Goal: Task Accomplishment & Management: Manage account settings

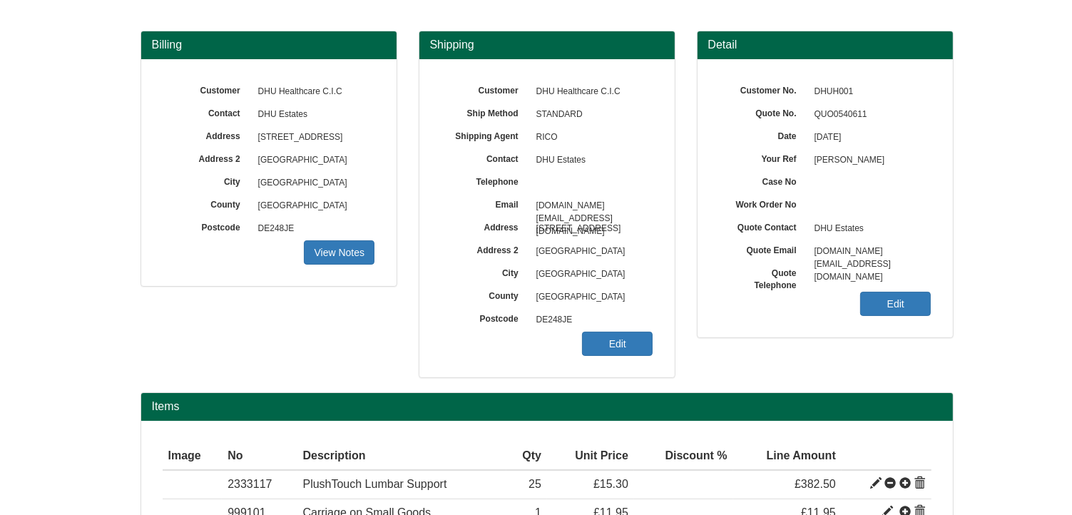
scroll to position [20, 0]
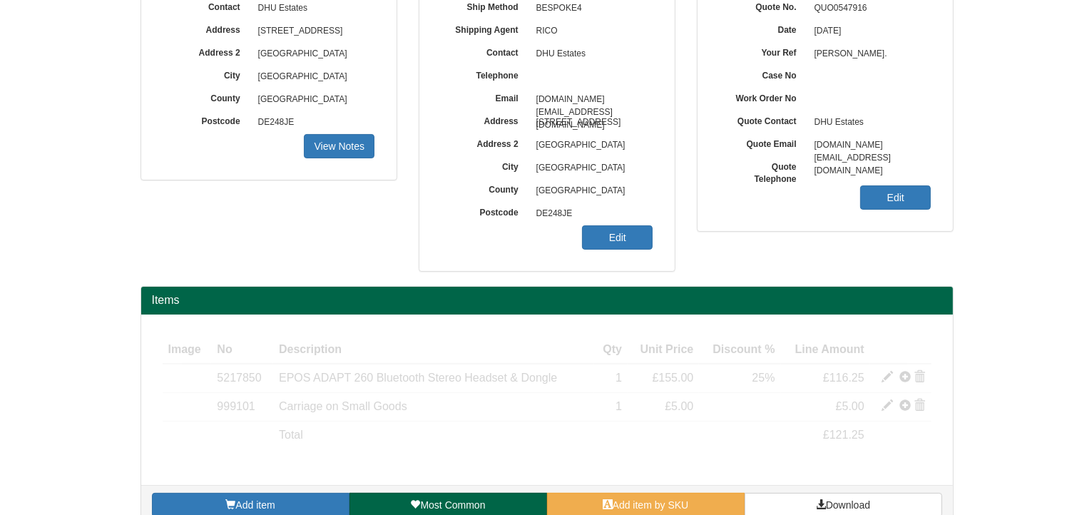
scroll to position [214, 0]
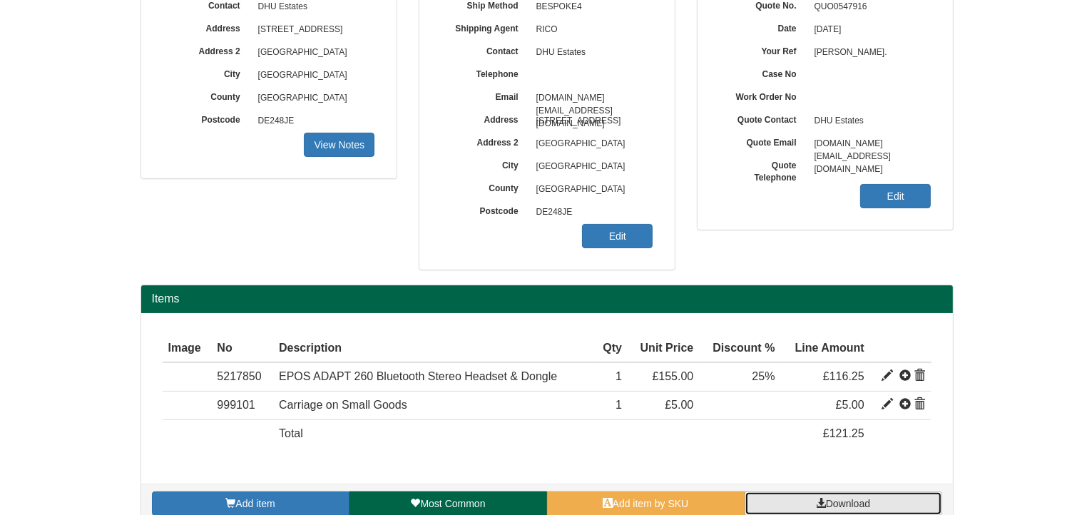
click at [833, 498] on span "Download" at bounding box center [848, 503] width 44 height 11
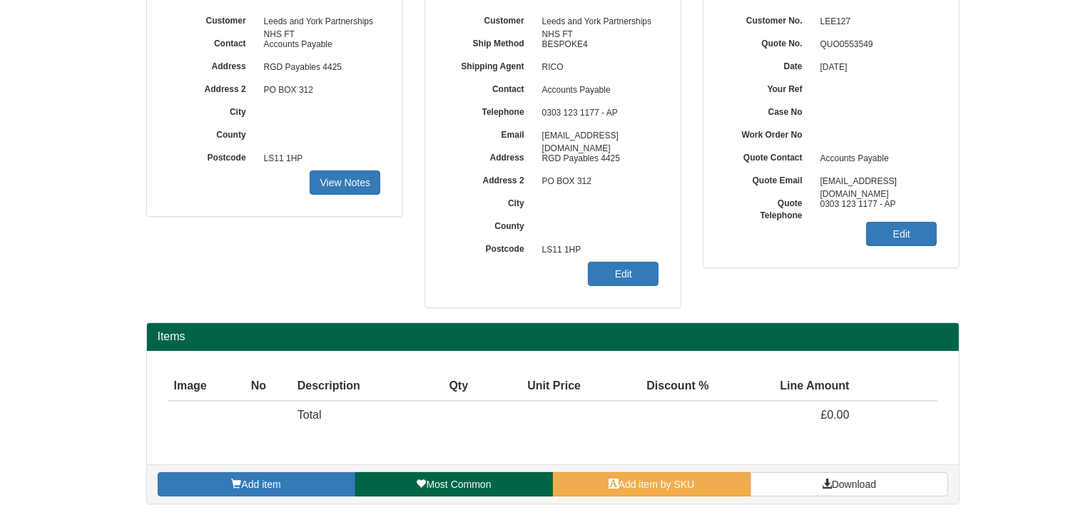
scroll to position [124, 0]
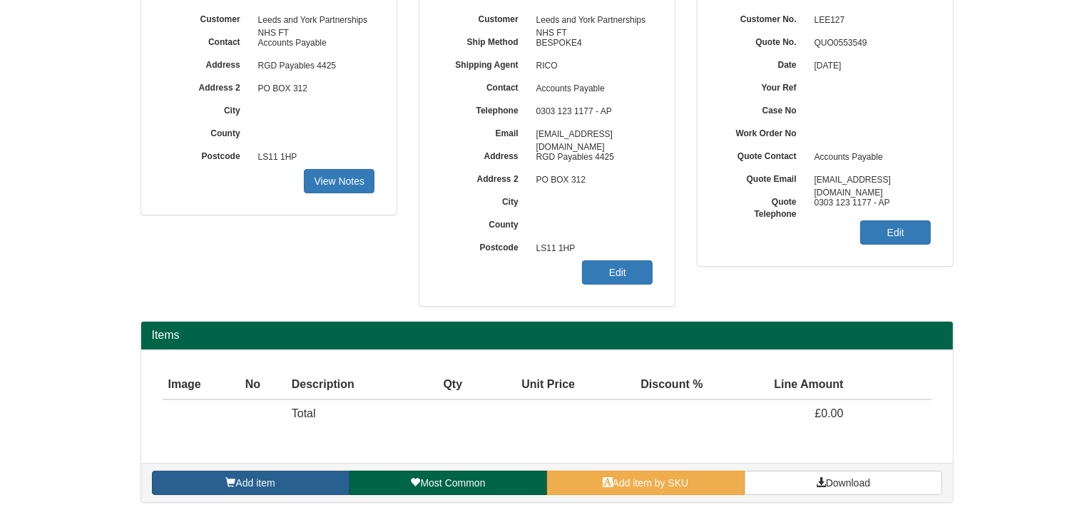
click at [282, 484] on link "Add item" at bounding box center [251, 483] width 198 height 24
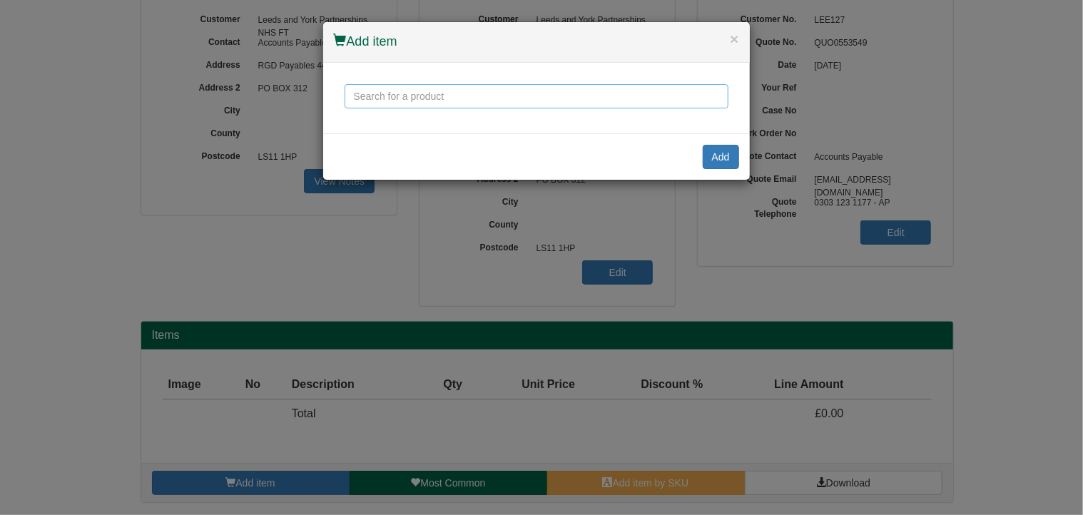
click at [392, 106] on input "text" at bounding box center [536, 96] width 384 height 24
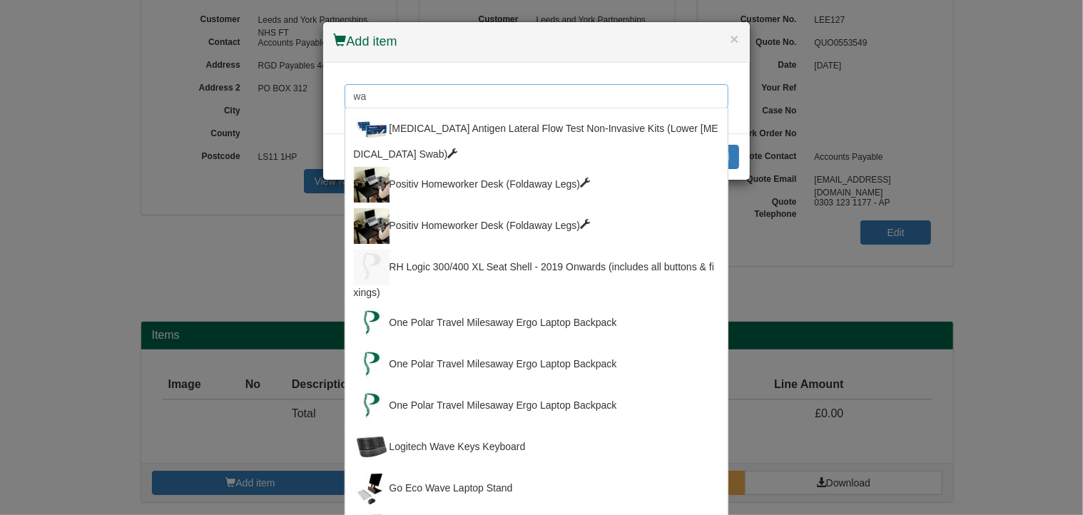
type input "w"
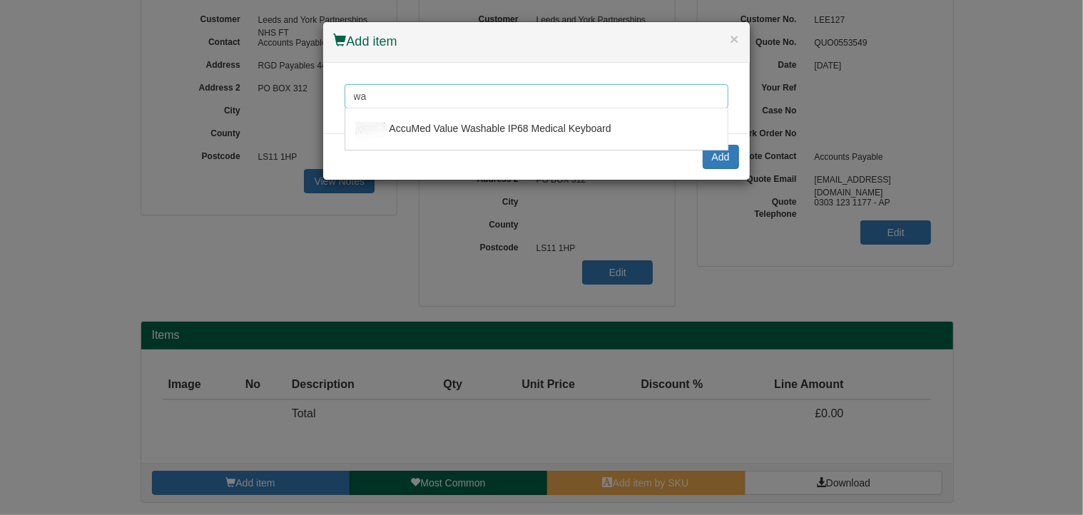
type input "w"
click at [732, 39] on button "×" at bounding box center [734, 38] width 9 height 15
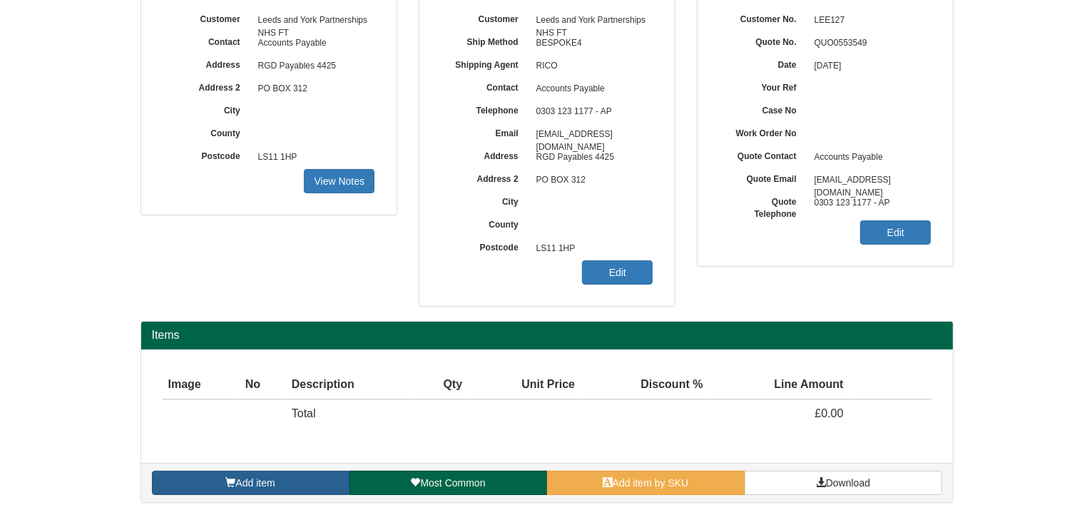
click at [271, 485] on span "Add item" at bounding box center [254, 482] width 39 height 11
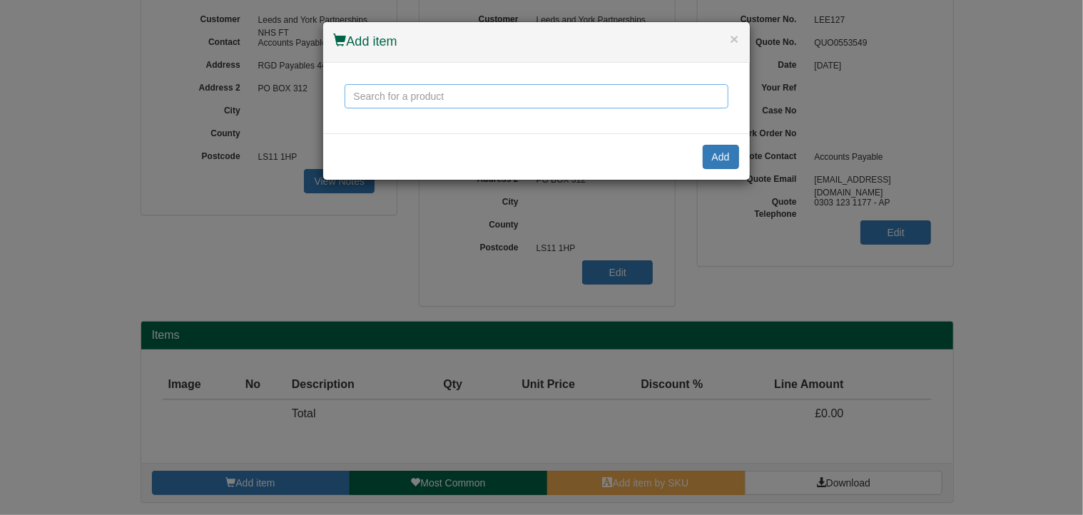
click at [388, 101] on input "text" at bounding box center [536, 96] width 384 height 24
type input "w"
click at [732, 39] on button "×" at bounding box center [734, 38] width 9 height 15
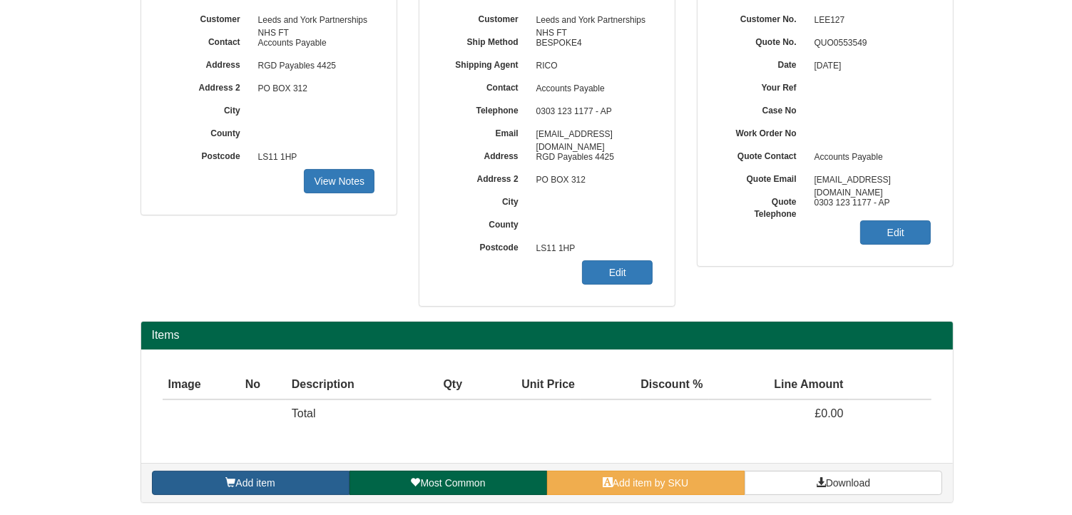
click at [293, 484] on link "Add item" at bounding box center [251, 483] width 198 height 24
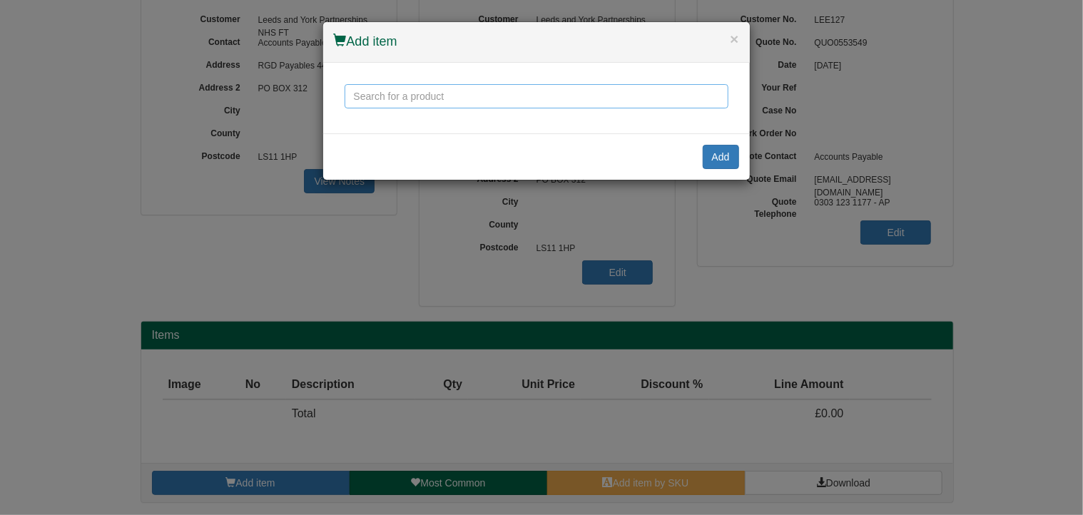
click at [379, 102] on input "text" at bounding box center [536, 96] width 384 height 24
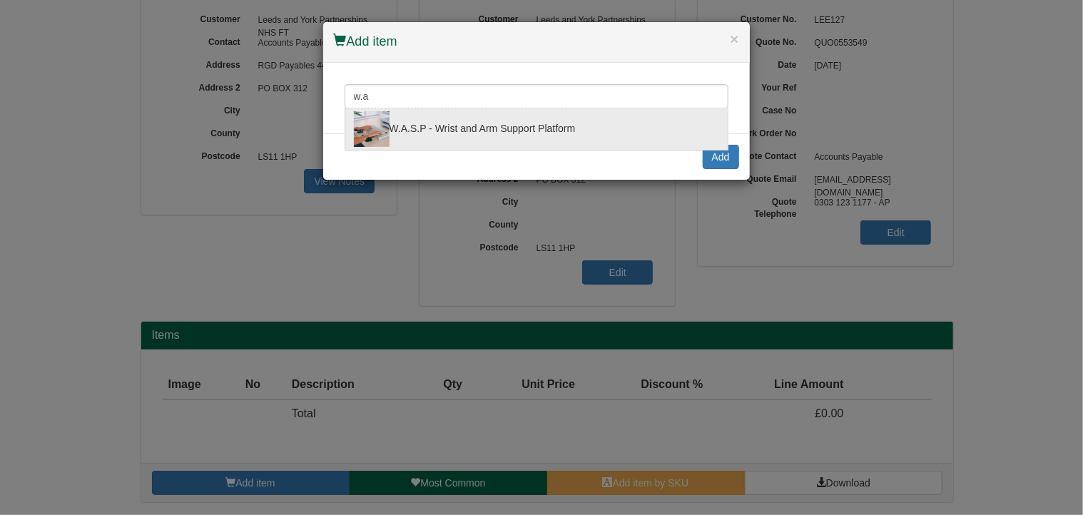
click at [485, 131] on div "W.A.S.P - Wrist and Arm Support Platform" at bounding box center [536, 129] width 365 height 36
type input "W.A.S.P - Wrist and Arm Support Platform"
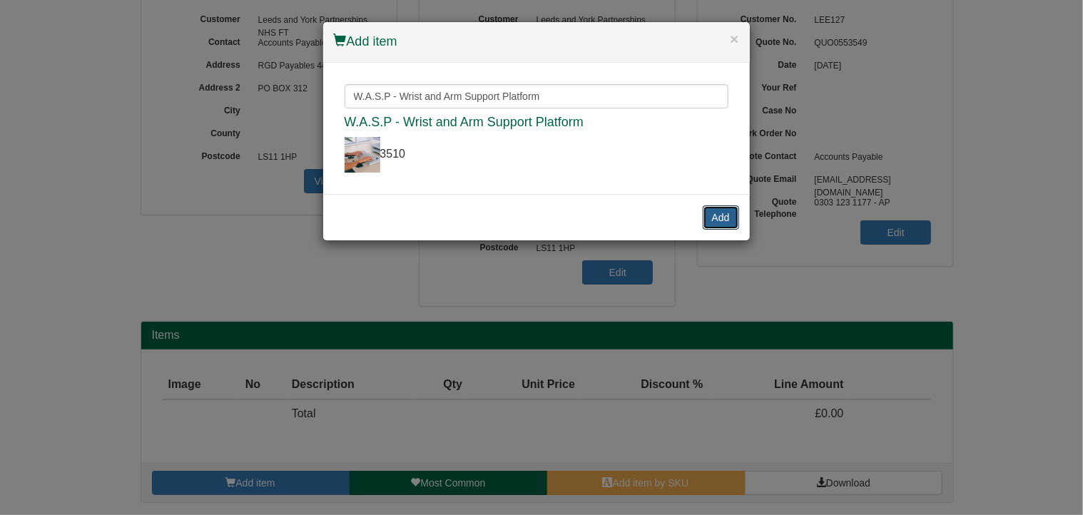
click at [715, 218] on button "Add" at bounding box center [721, 217] width 36 height 24
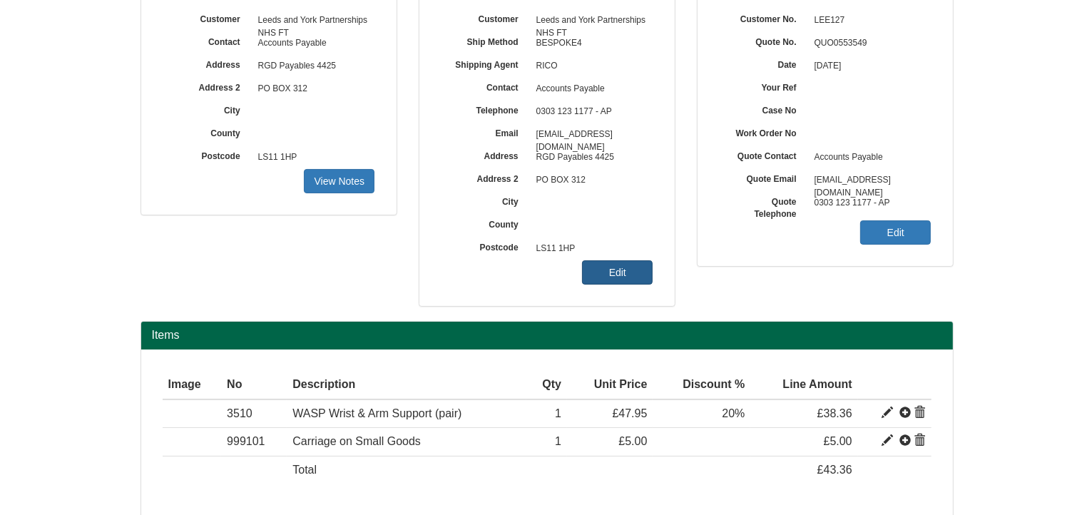
click at [628, 275] on link "Edit" at bounding box center [617, 272] width 71 height 24
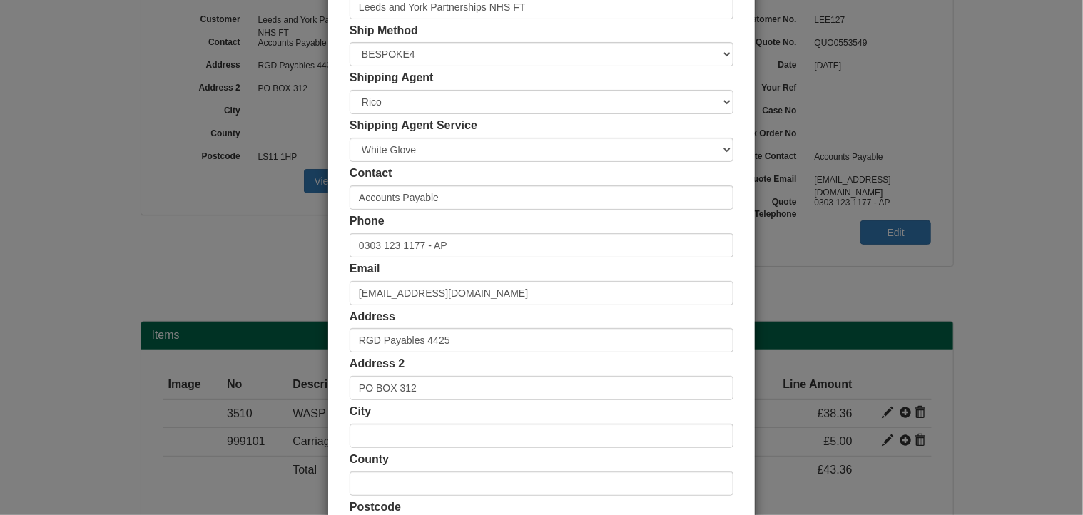
scroll to position [274, 0]
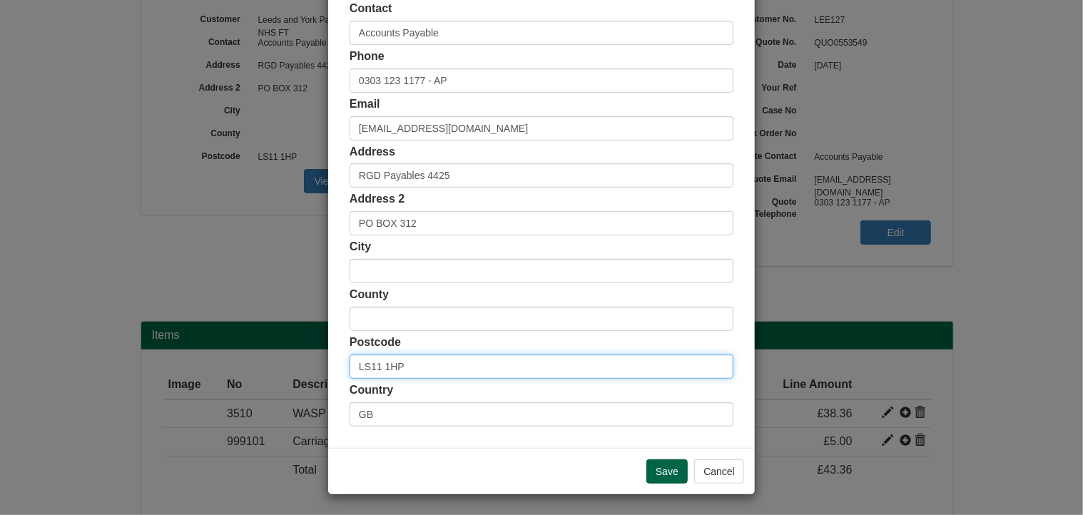
drag, startPoint x: 389, startPoint y: 366, endPoint x: 215, endPoint y: 366, distance: 174.0
click at [215, 366] on div "× Shipping Customer Name Leeds and York Partnerships NHS FT Ship Method Free of…" at bounding box center [541, 257] width 1083 height 515
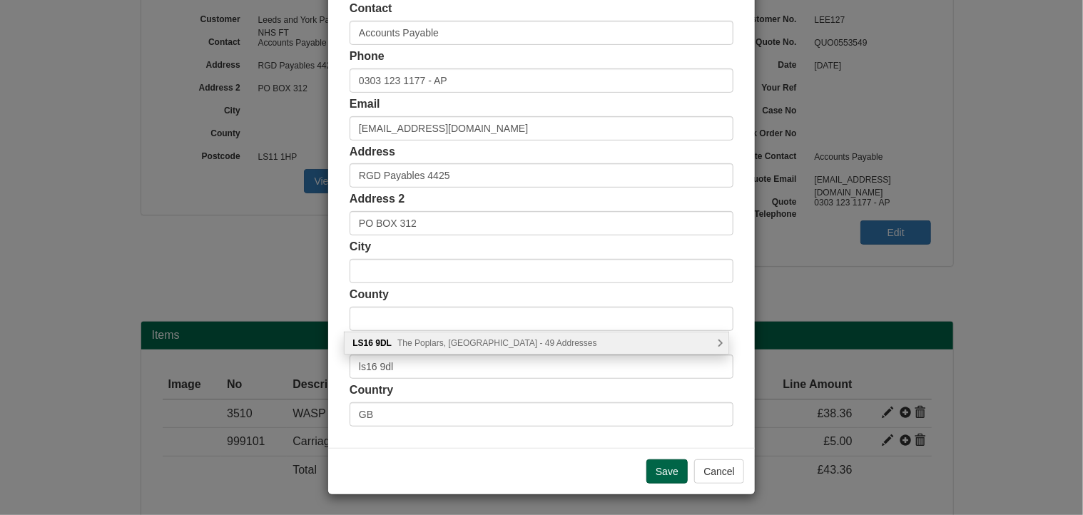
click at [454, 339] on span "The Poplars, Leeds - 49 Addresses" at bounding box center [497, 343] width 200 height 10
type input "LS16 9DL"
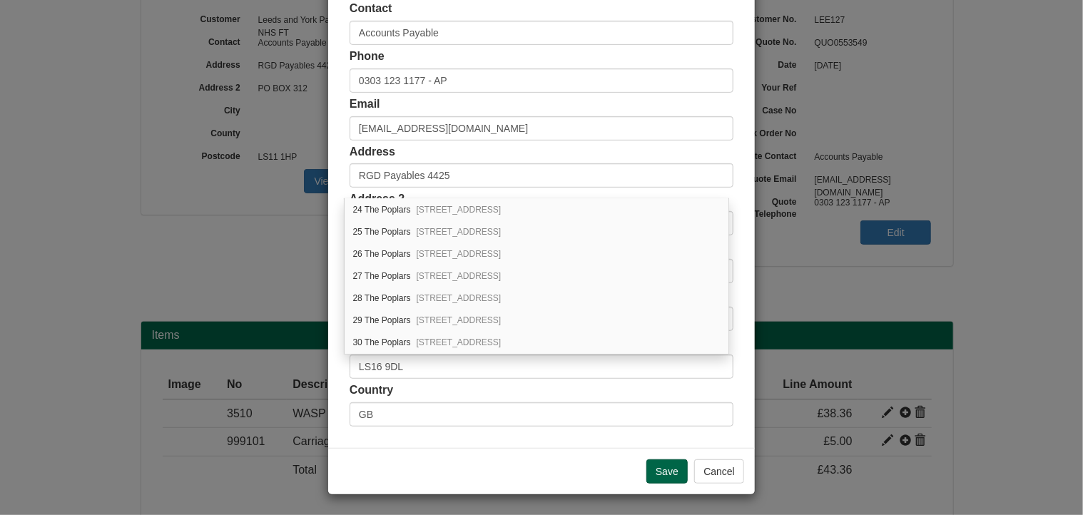
scroll to position [713, 0]
click at [388, 240] on div "32 The Poplars Bramhope, Leeds, LS16 9DL" at bounding box center [536, 249] width 384 height 22
type input "32 The Poplars"
type input "Bramhope"
type input "Leeds"
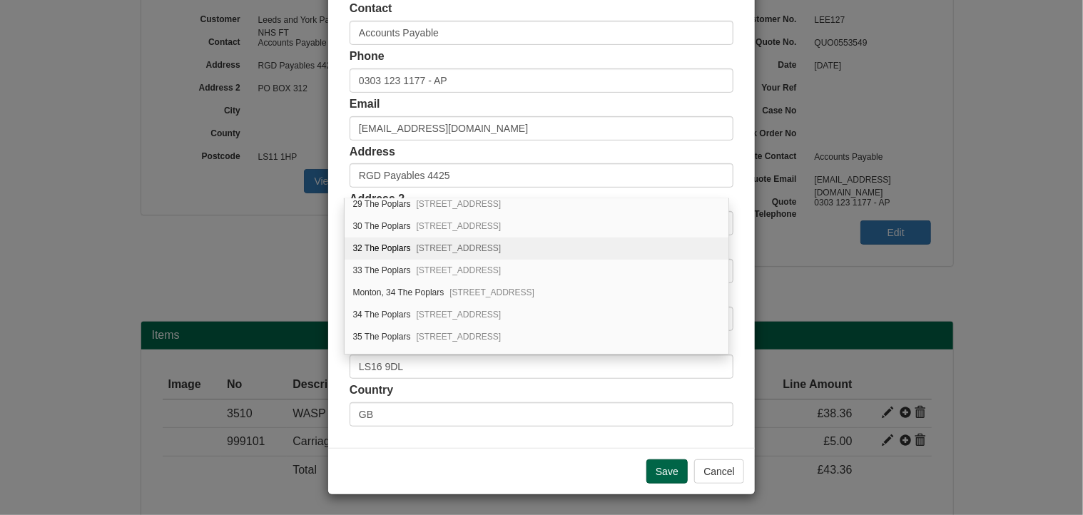
type input "West Yorkshire"
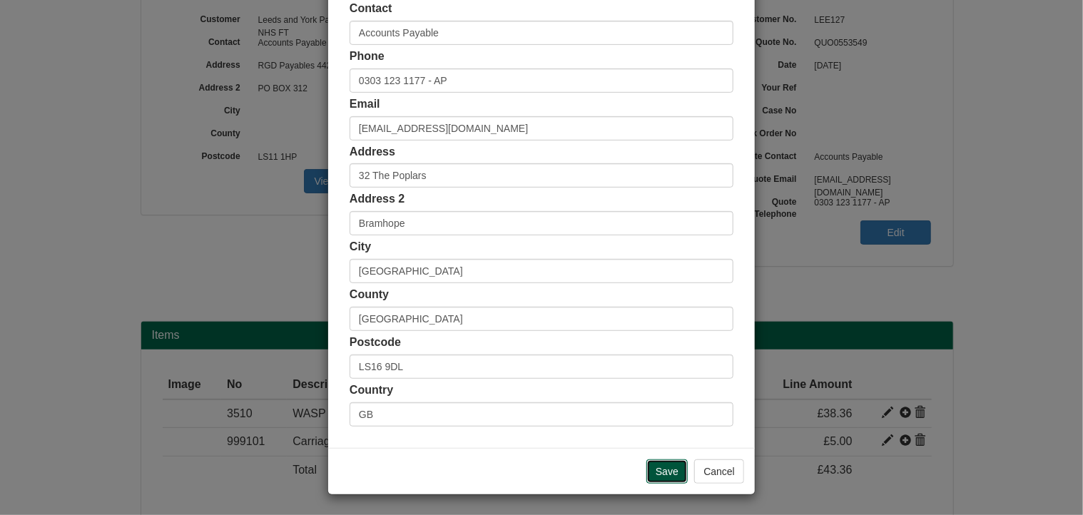
click at [662, 467] on input "Save" at bounding box center [666, 471] width 41 height 24
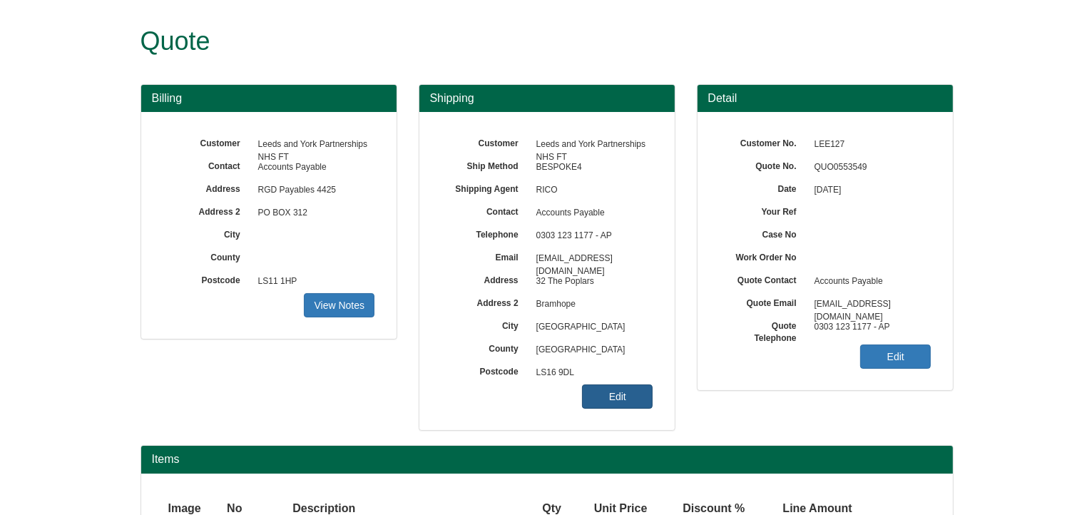
click at [625, 399] on link "Edit" at bounding box center [617, 396] width 71 height 24
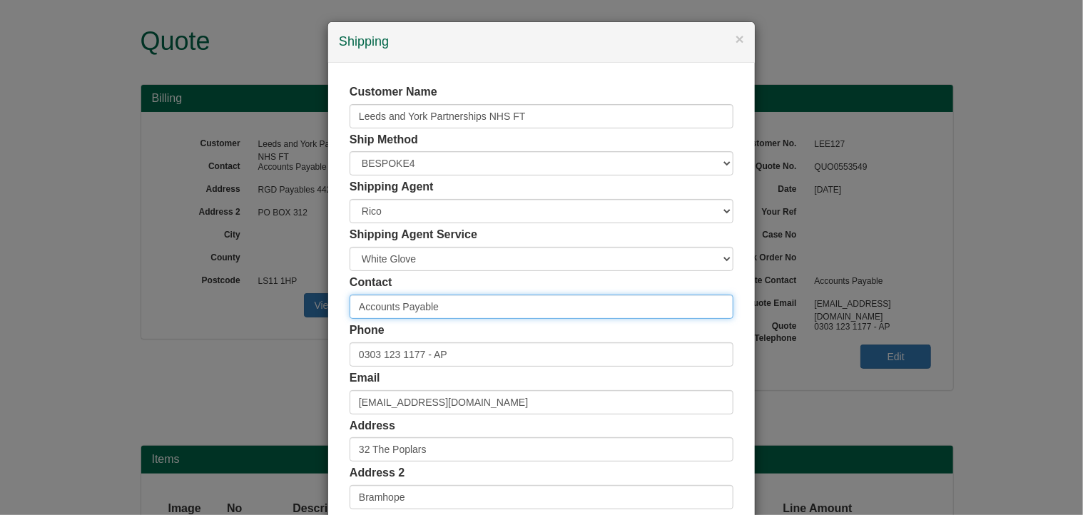
drag, startPoint x: 459, startPoint y: 307, endPoint x: 274, endPoint y: 305, distance: 184.7
click at [274, 305] on div "× Shipping Customer Name Leeds and York Partnerships NHS FT Ship Method Free of…" at bounding box center [541, 257] width 1083 height 515
type input "Jane McKeown"
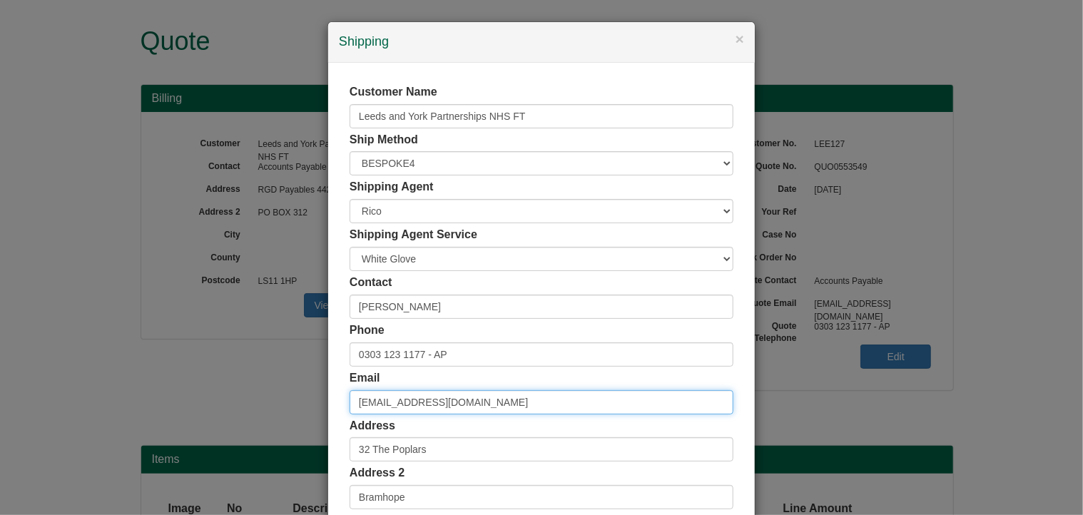
drag, startPoint x: 483, startPoint y: 398, endPoint x: 292, endPoint y: 377, distance: 192.3
click at [292, 377] on div "× Shipping Customer Name Leeds and York Partnerships NHS FT Ship Method Free of…" at bounding box center [541, 257] width 1083 height 515
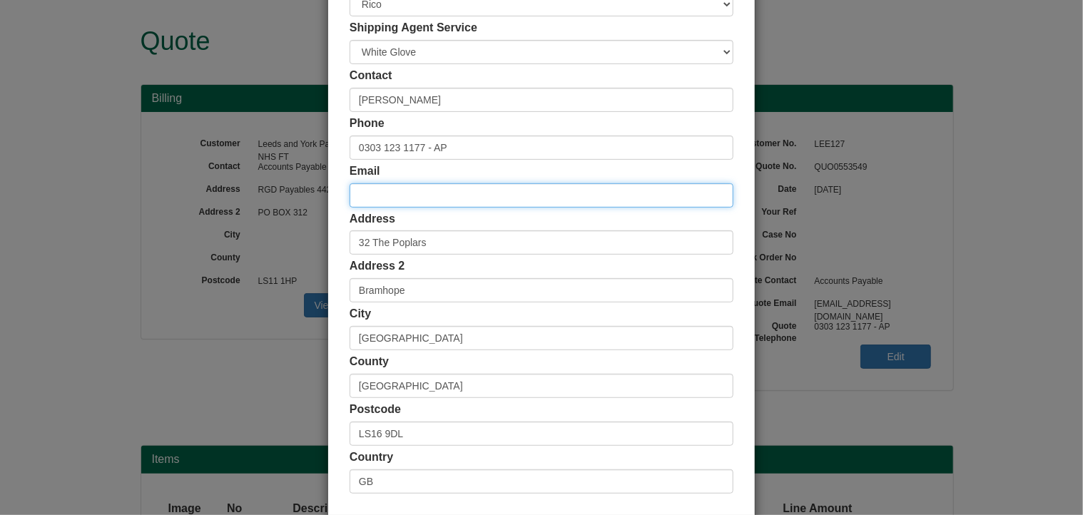
scroll to position [131, 0]
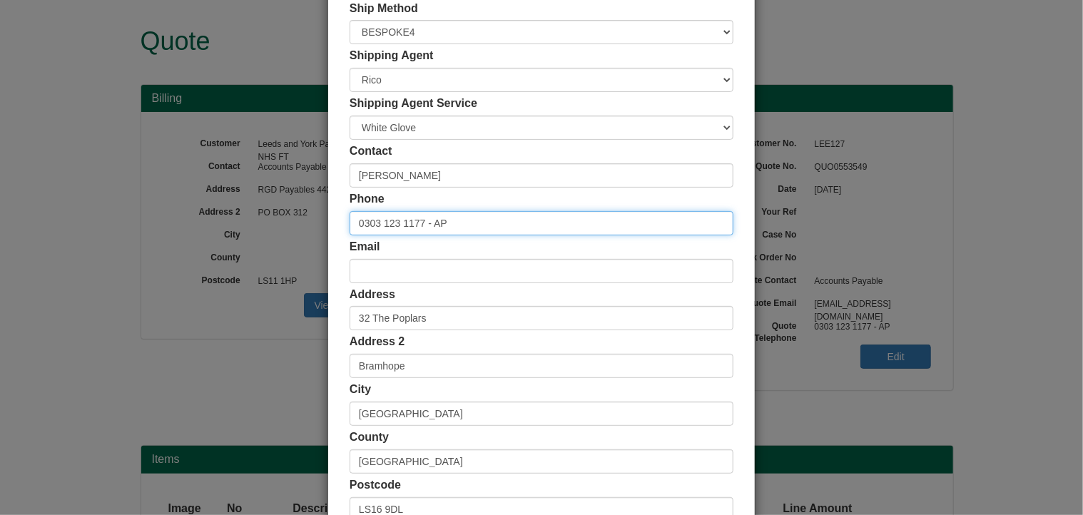
drag, startPoint x: 459, startPoint y: 220, endPoint x: 275, endPoint y: 221, distance: 184.0
click at [275, 221] on div "× Shipping Customer Name Leeds and York Partnerships NHS FT Ship Method Free of…" at bounding box center [541, 257] width 1083 height 515
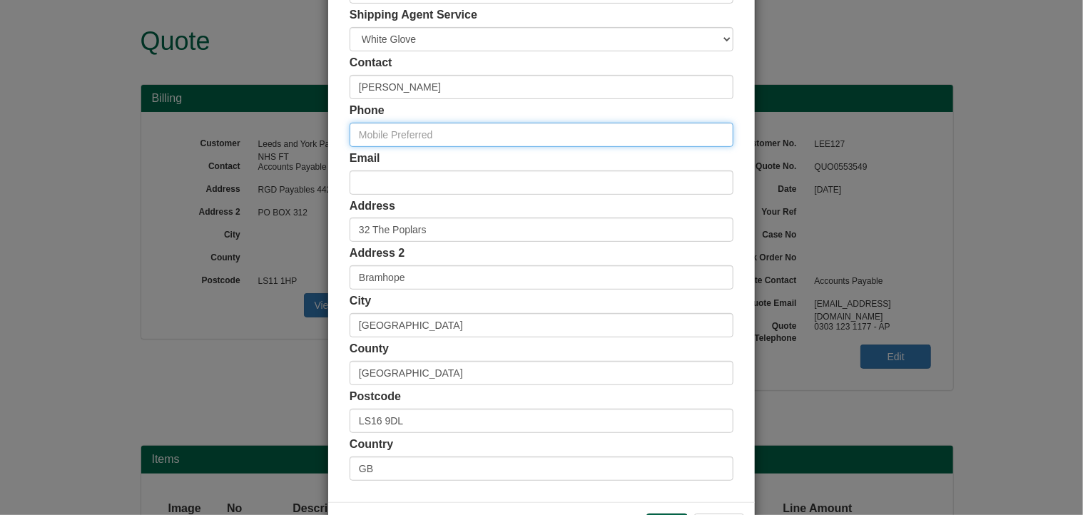
scroll to position [274, 0]
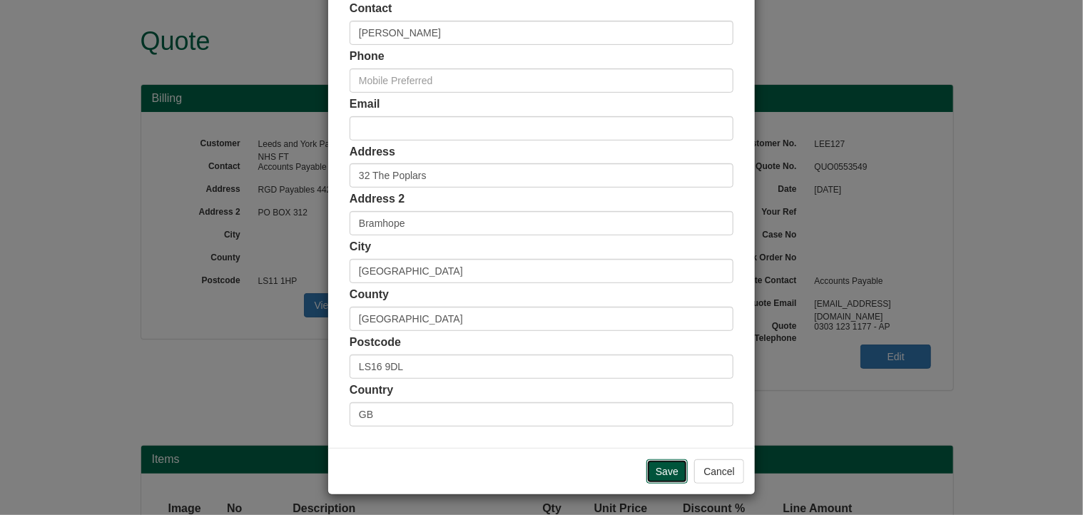
click at [665, 471] on input "Save" at bounding box center [666, 471] width 41 height 24
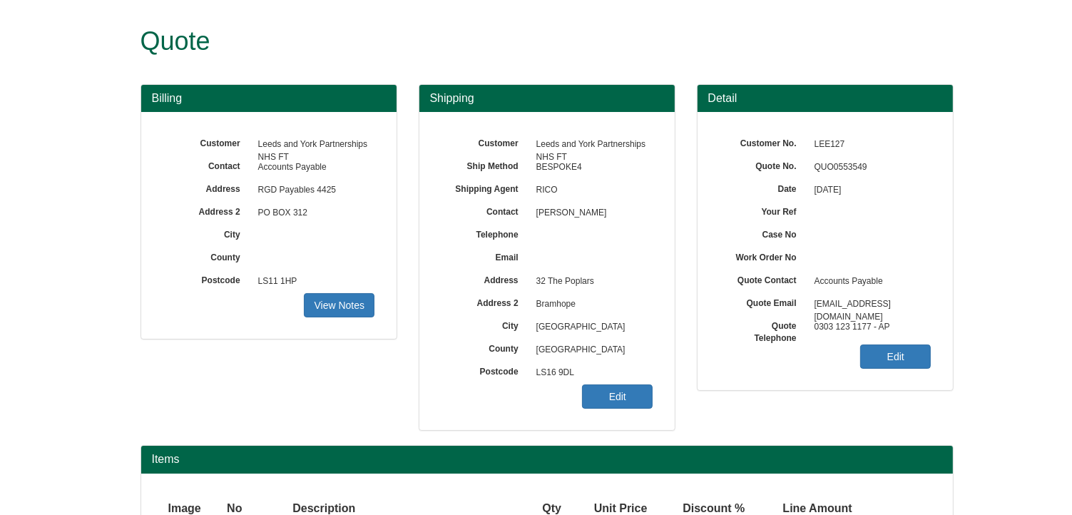
scroll to position [180, 0]
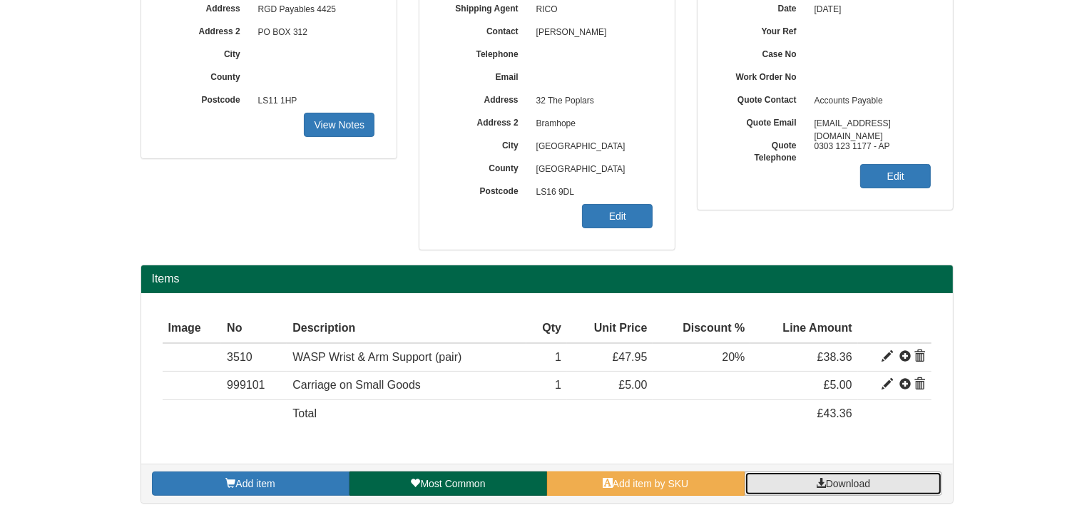
click at [870, 484] on span "Download" at bounding box center [848, 483] width 44 height 11
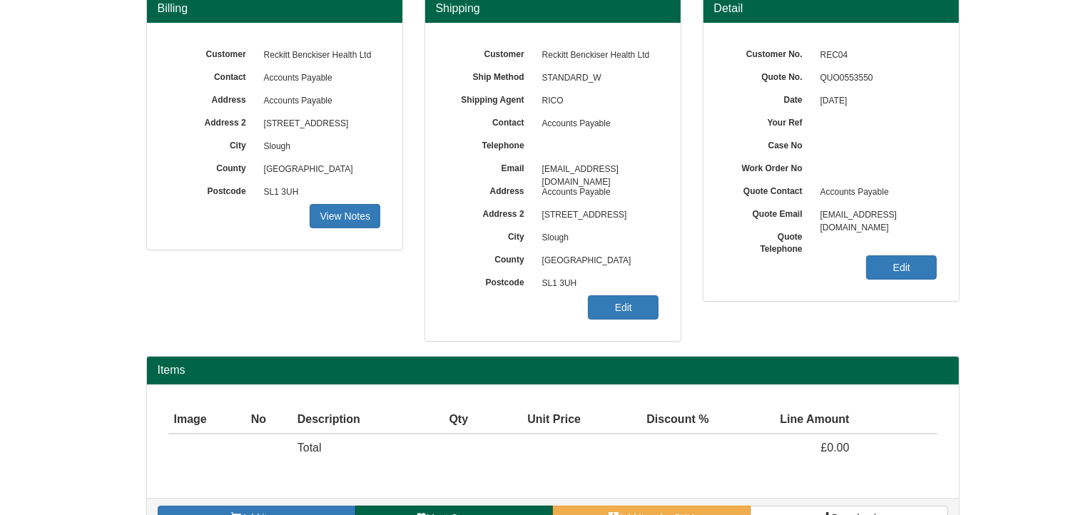
scroll to position [177, 0]
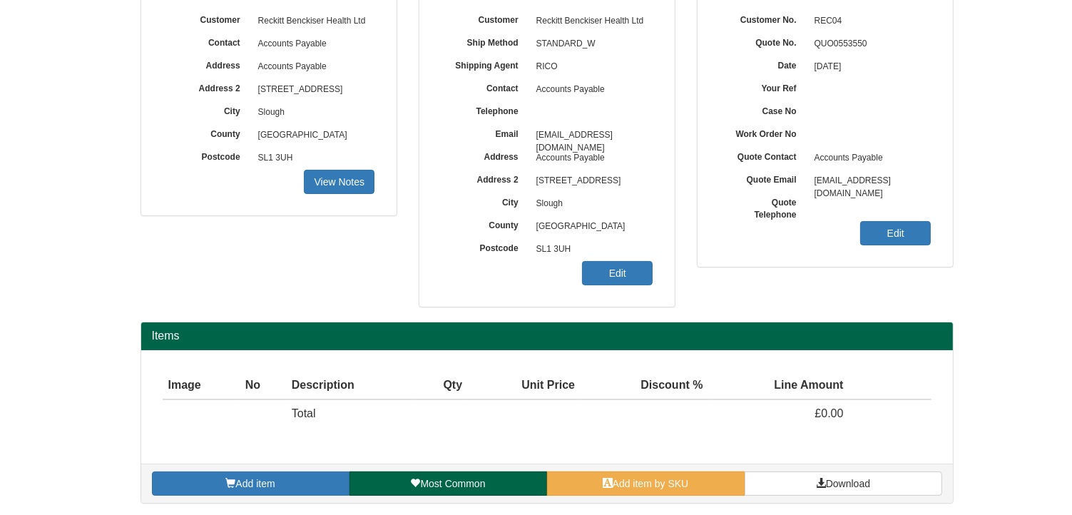
drag, startPoint x: 699, startPoint y: 469, endPoint x: 629, endPoint y: 437, distance: 76.6
click at [629, 437] on div "Image Type No Description Qty Unit Price Discount % Line Amount Total £0.00" at bounding box center [547, 407] width 769 height 71
click at [332, 476] on link "Add item" at bounding box center [251, 483] width 198 height 24
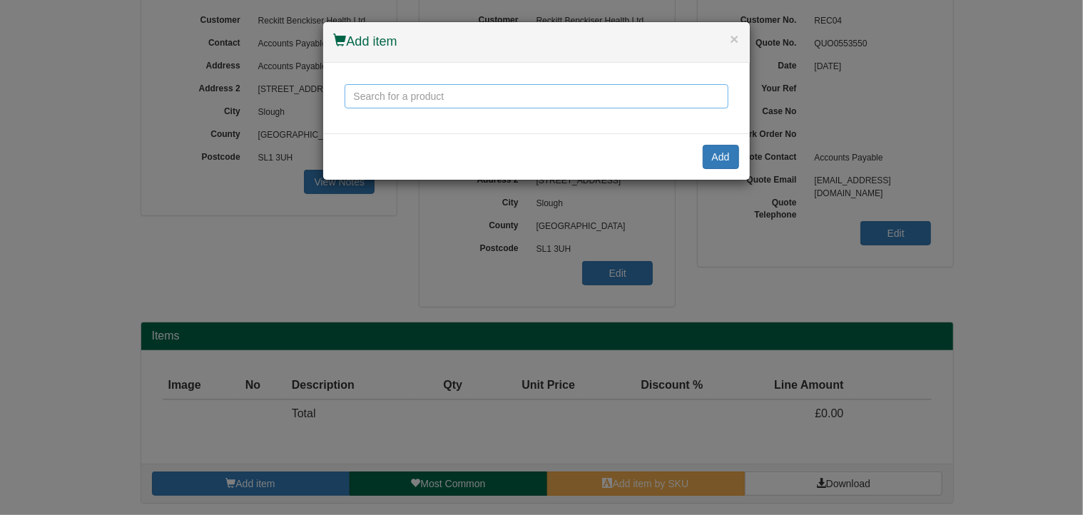
click at [445, 97] on input "text" at bounding box center [536, 96] width 384 height 24
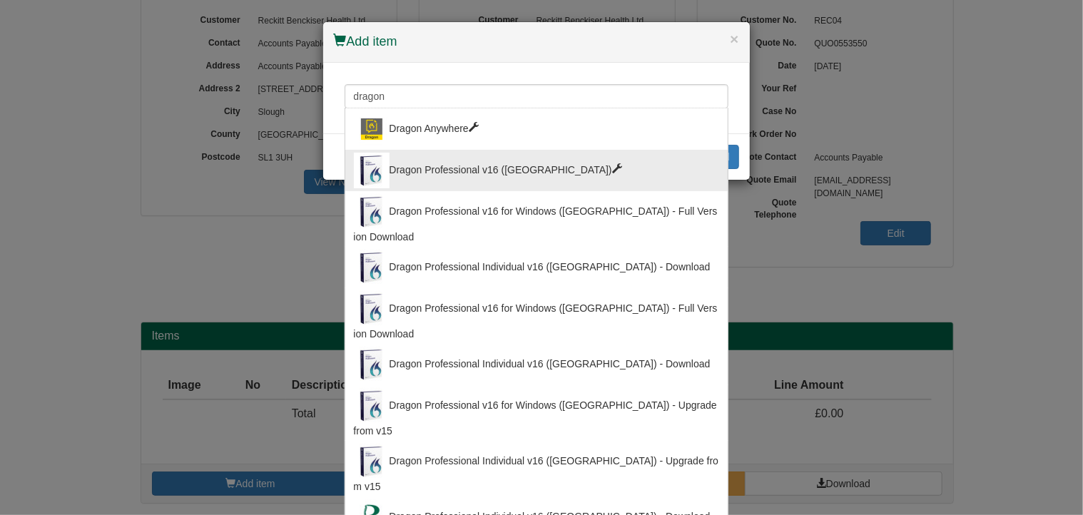
click at [492, 168] on div "Dragon Professional v16 (UK)" at bounding box center [536, 171] width 365 height 36
type input "Dragon Professional v16 (UK)"
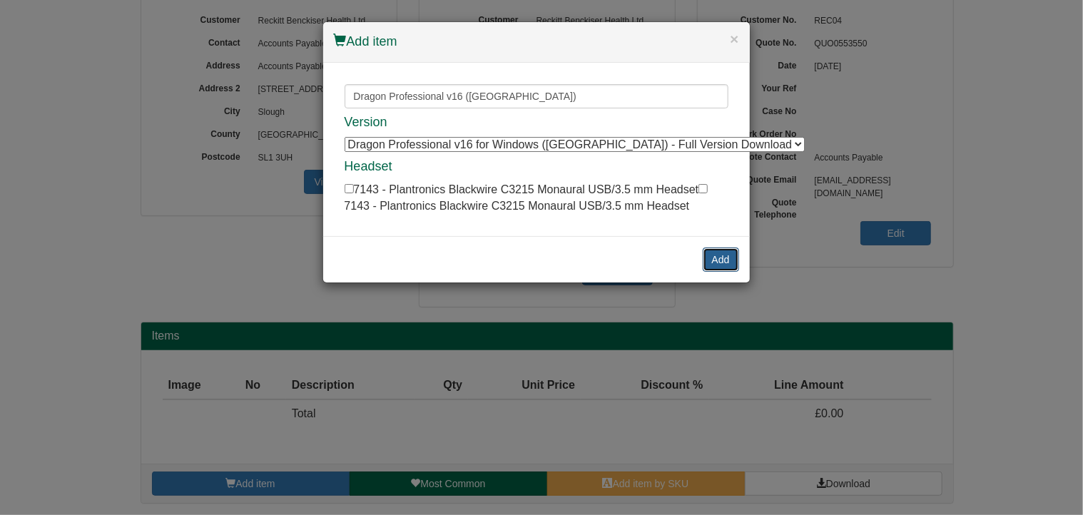
click at [720, 258] on button "Add" at bounding box center [721, 259] width 36 height 24
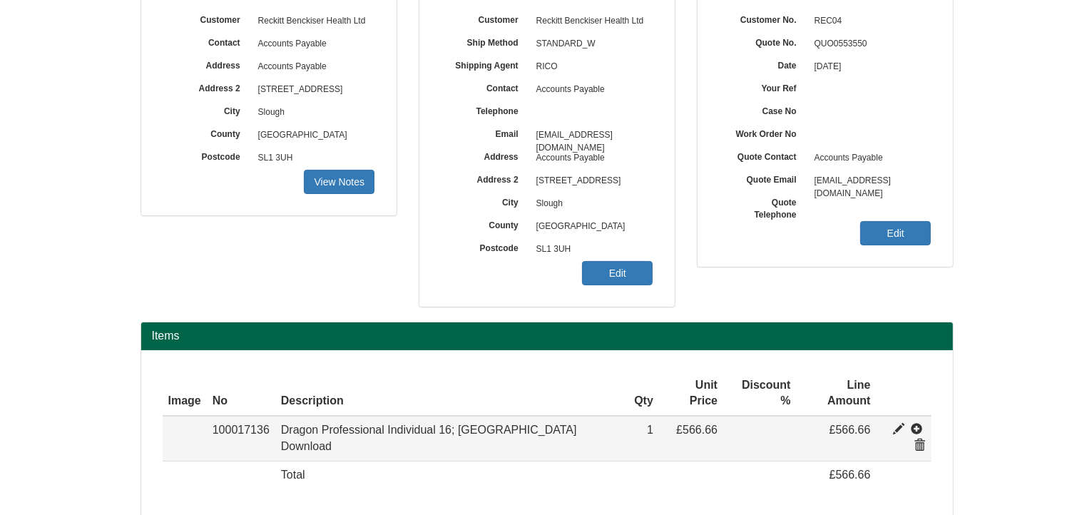
click at [893, 424] on span at bounding box center [898, 429] width 11 height 11
type input "Dragon Professional Individual 16; [GEOGRAPHIC_DATA] Download"
type input "Windows Only - no Headset"
type input "471.46"
type input "566.66"
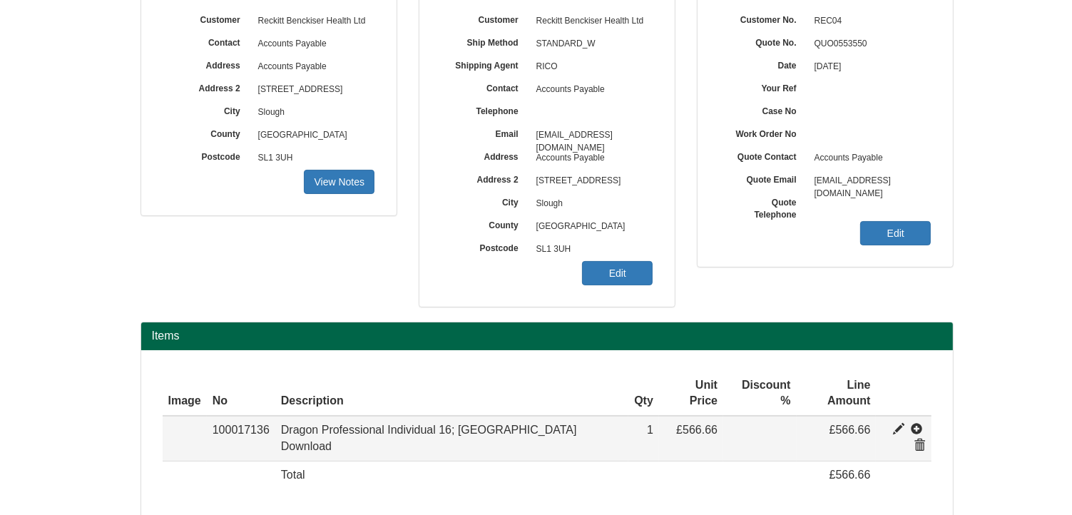
type input "566.66"
type input "1"
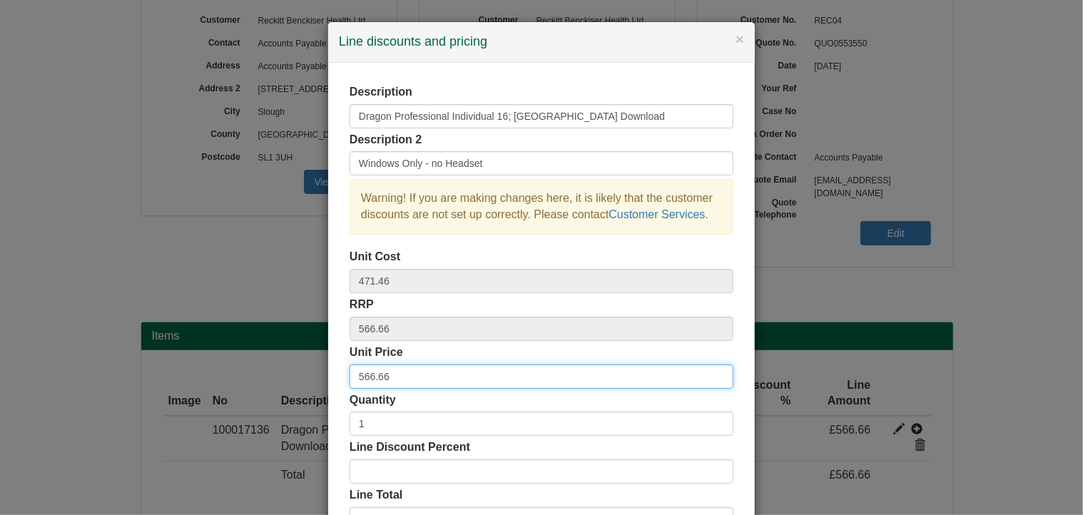
drag, startPoint x: 399, startPoint y: 380, endPoint x: 295, endPoint y: 362, distance: 105.1
click at [295, 362] on div "× Line discounts and pricing Description Dragon Professional Individual 16; UK …" at bounding box center [541, 257] width 1083 height 515
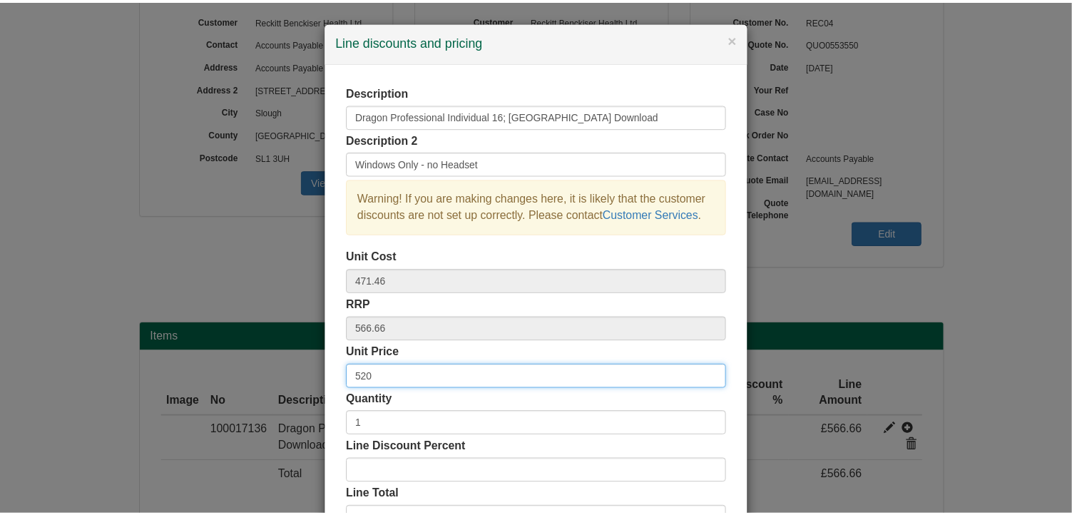
scroll to position [108, 0]
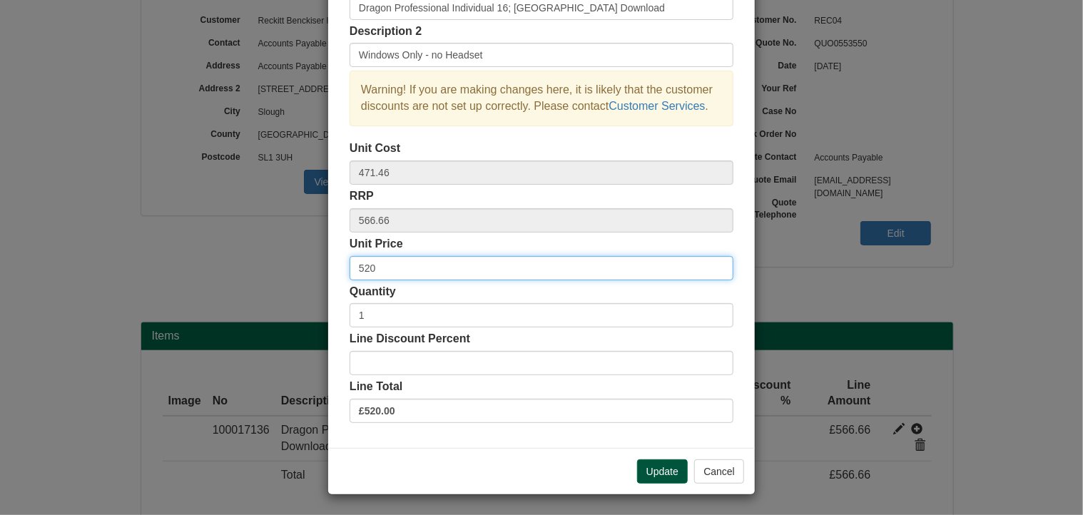
type input "520"
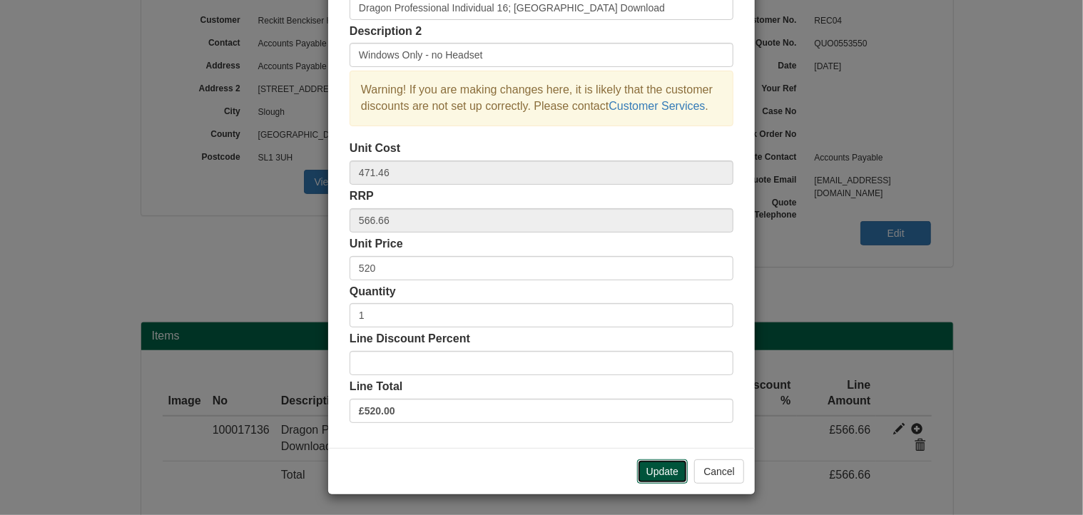
click at [662, 469] on button "Update" at bounding box center [662, 471] width 51 height 24
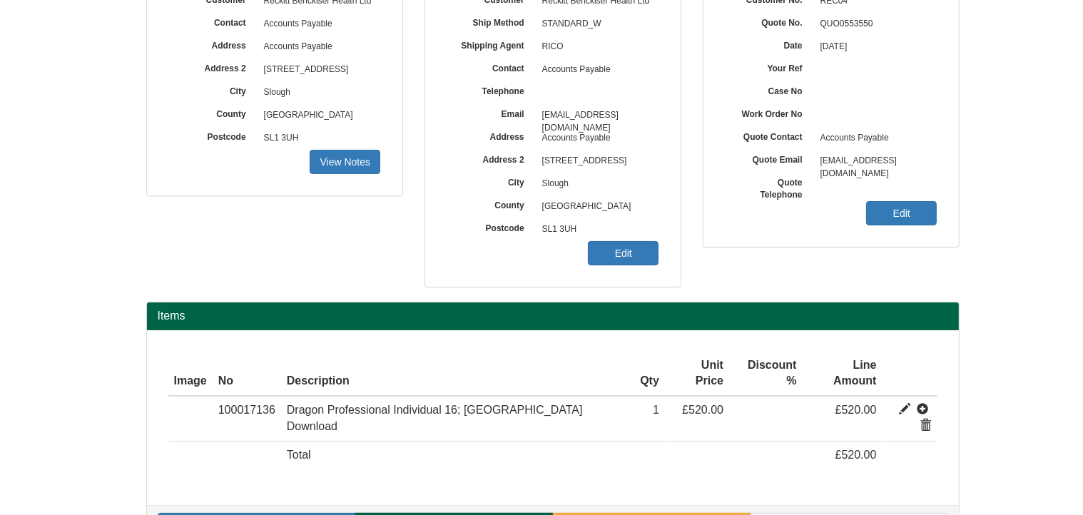
scroll to position [205, 0]
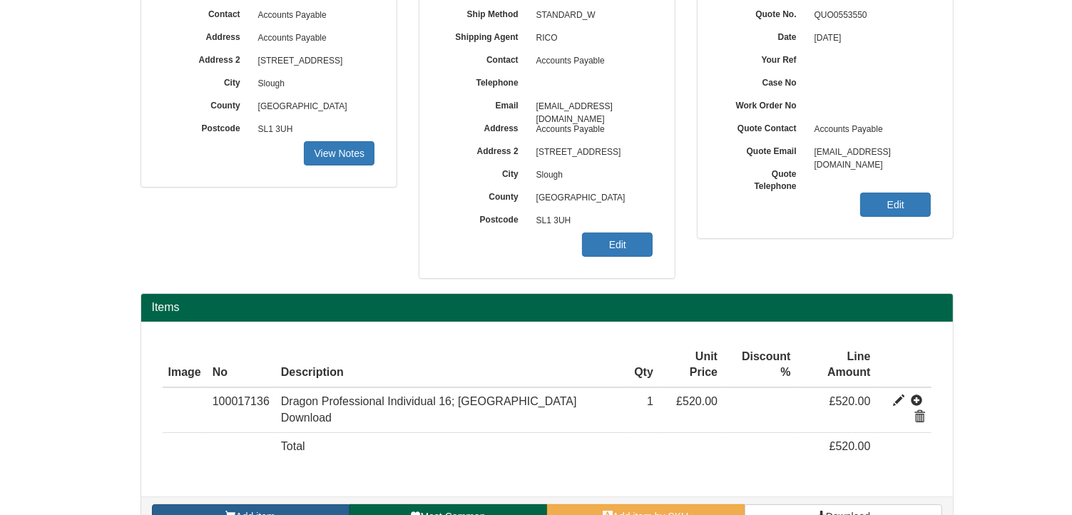
click at [273, 511] on span "Add item" at bounding box center [254, 516] width 39 height 11
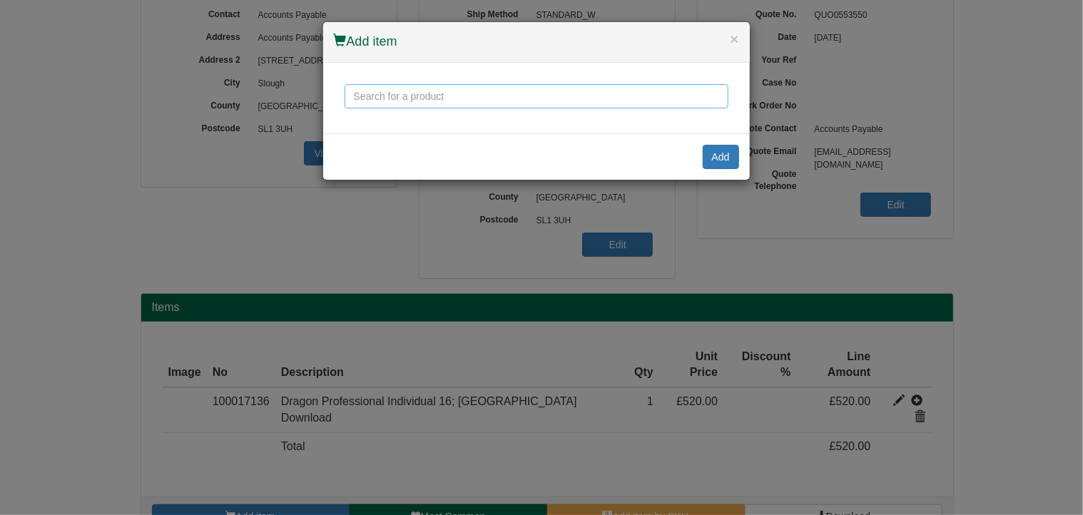
click at [405, 101] on input "text" at bounding box center [536, 96] width 384 height 24
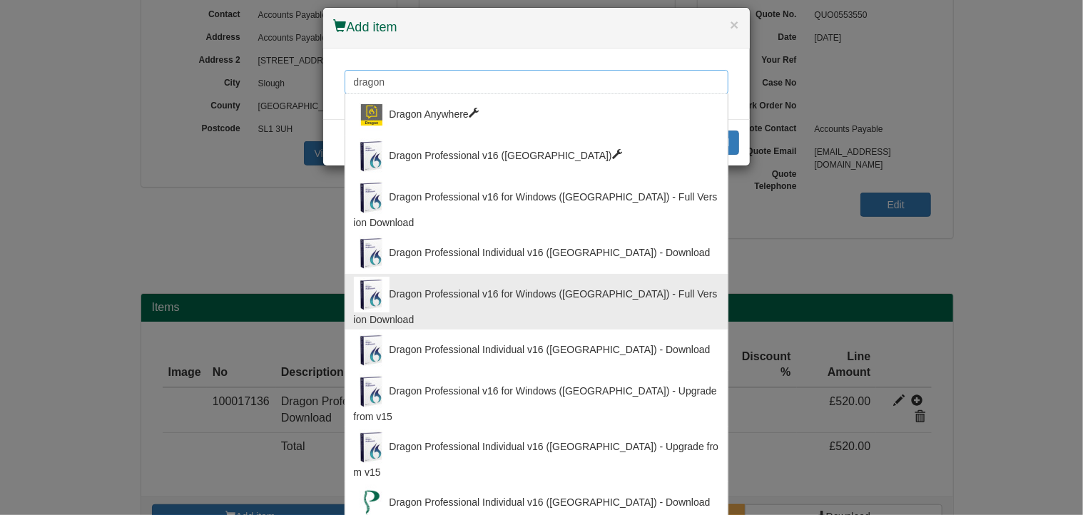
scroll to position [0, 0]
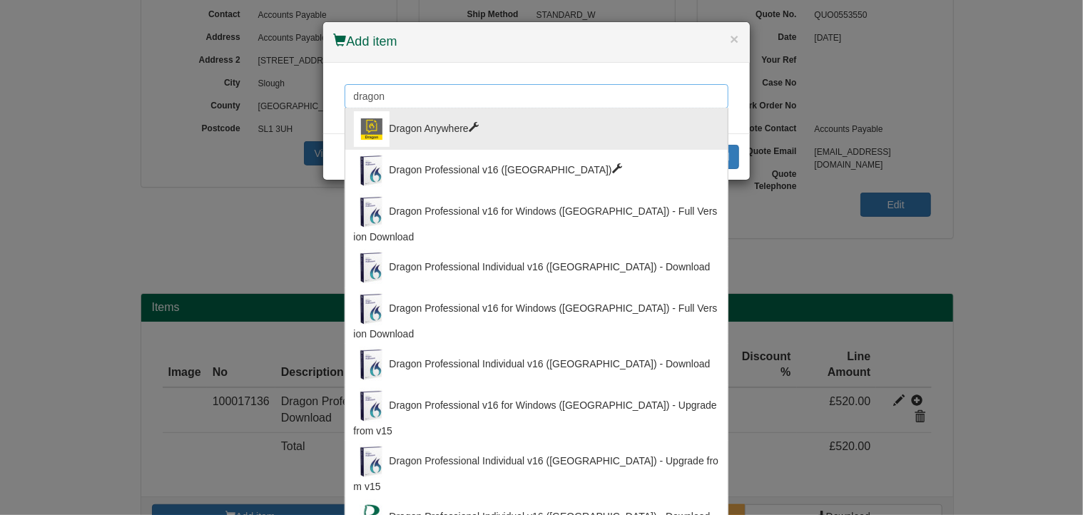
drag, startPoint x: 413, startPoint y: 96, endPoint x: 291, endPoint y: 96, distance: 122.0
click at [291, 96] on div "× Add item dragon Dragon Anywhere Dragon Professional v16 (UK) Dragon Professio…" at bounding box center [541, 257] width 1083 height 515
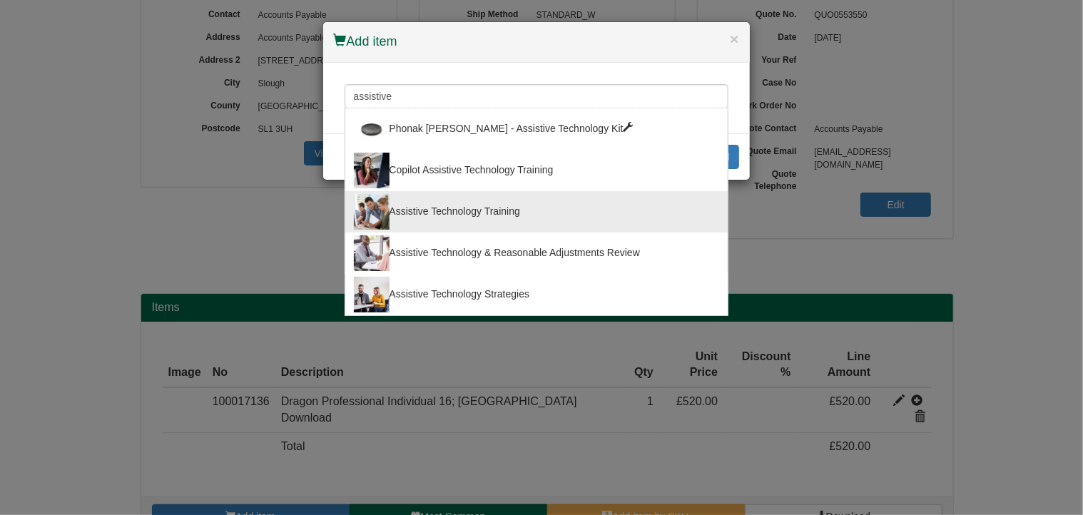
click at [484, 207] on div "Assistive Technology Training" at bounding box center [536, 212] width 365 height 36
type input "Assistive Technology Training"
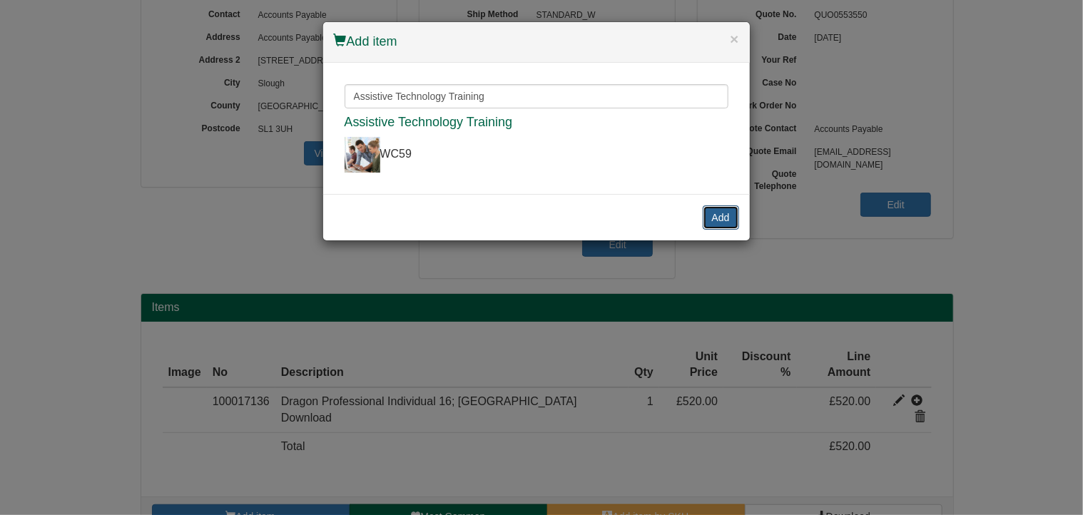
click at [720, 215] on button "Add" at bounding box center [721, 217] width 36 height 24
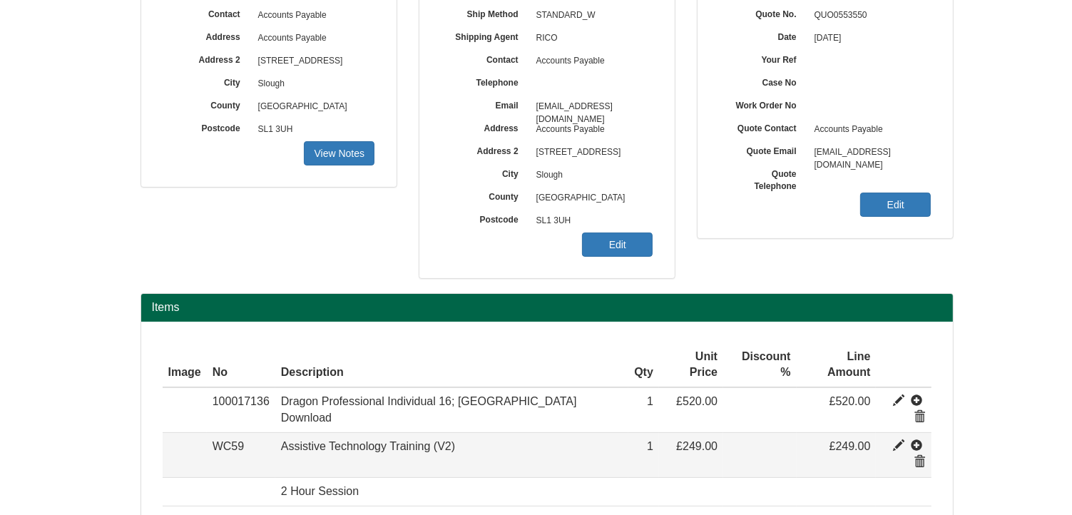
click at [893, 440] on span at bounding box center [898, 445] width 11 height 11
type input "Assistive Technology Training (V2)"
type input "149.00"
type input "249.00"
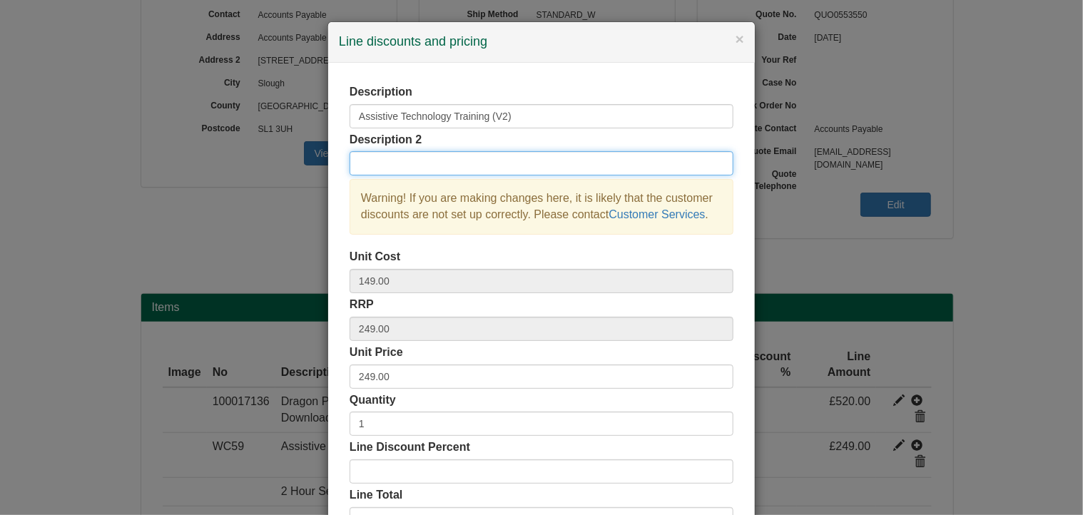
click at [389, 160] on input "text" at bounding box center [541, 163] width 384 height 24
type input "Dragon Software Training"
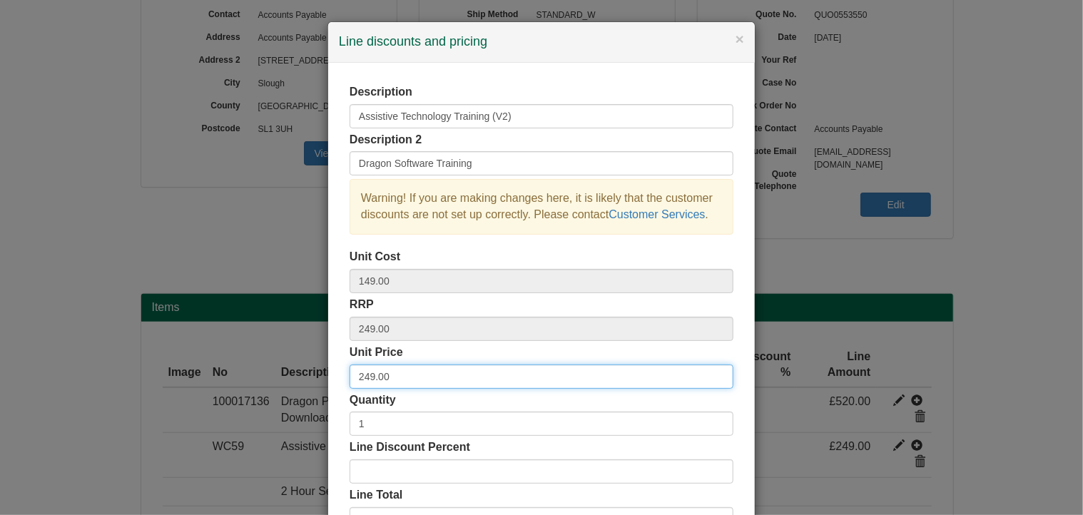
drag, startPoint x: 399, startPoint y: 377, endPoint x: 261, endPoint y: 369, distance: 138.6
click at [261, 369] on div "× Line discounts and pricing Description Assistive Technology Training (V2) Des…" at bounding box center [541, 257] width 1083 height 515
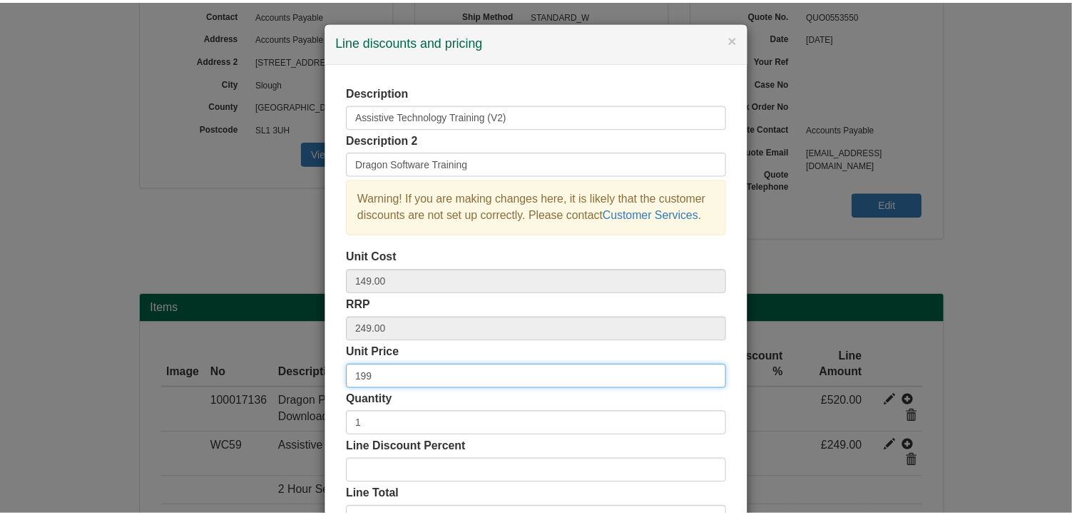
scroll to position [108, 0]
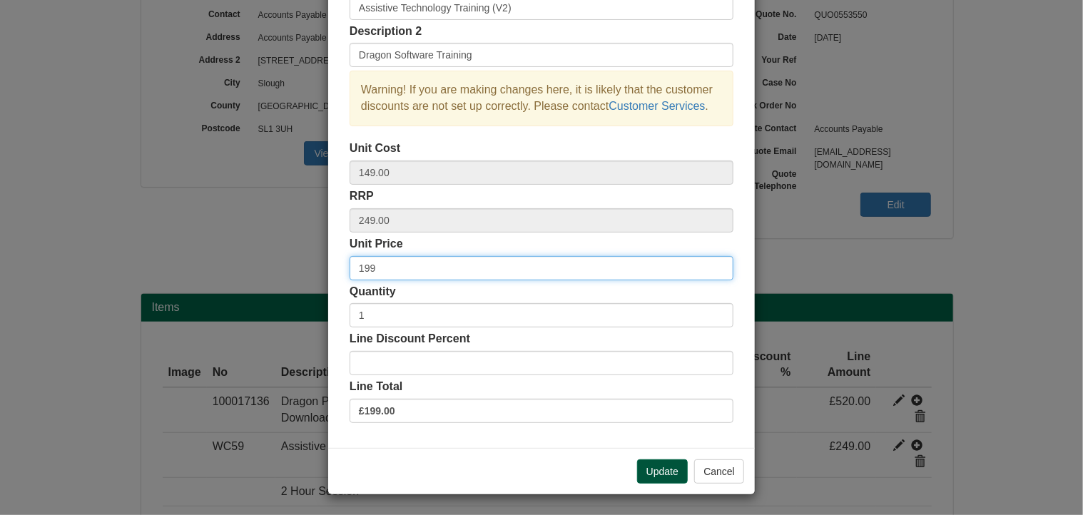
type input "199"
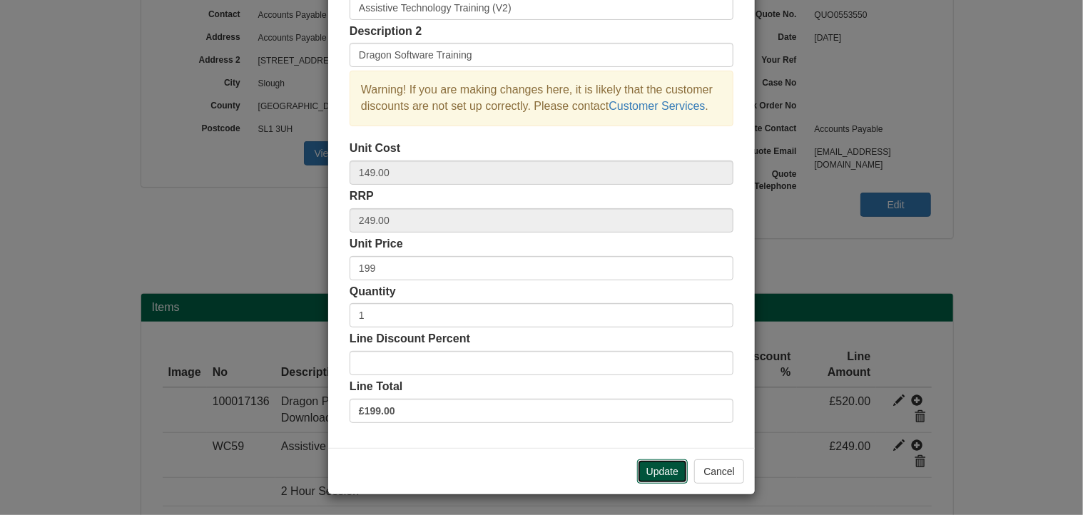
click at [663, 470] on button "Update" at bounding box center [662, 471] width 51 height 24
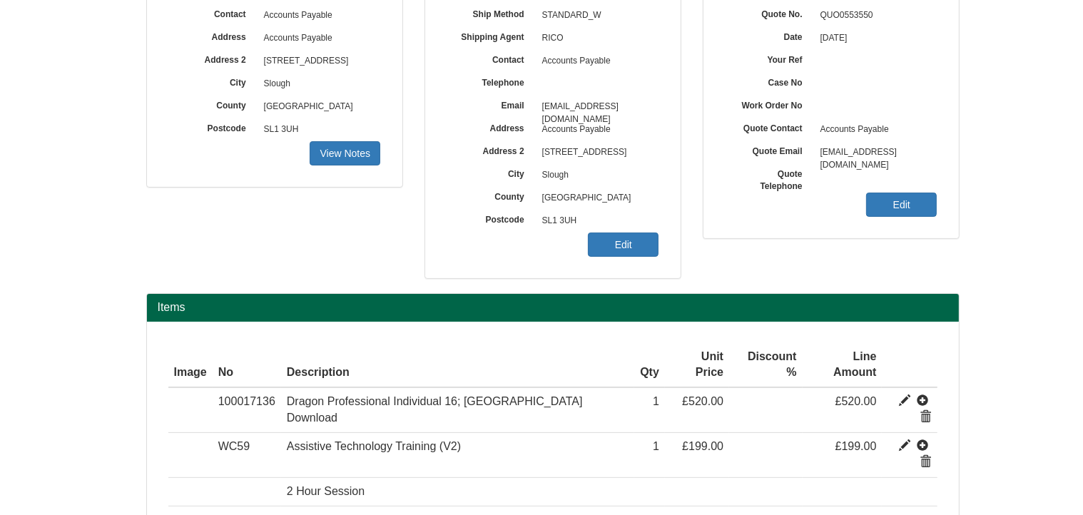
scroll to position [262, 0]
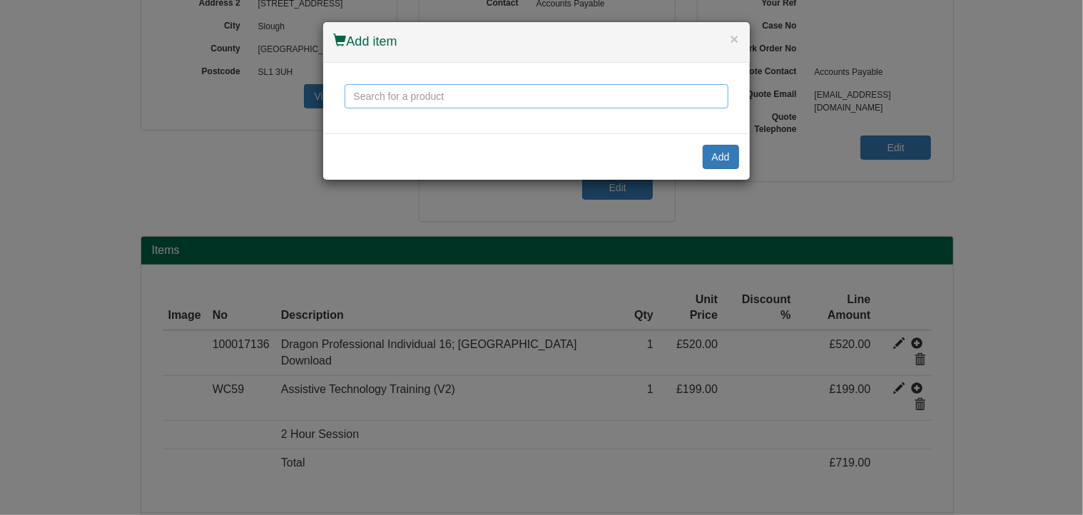
click at [387, 91] on input "text" at bounding box center [536, 96] width 384 height 24
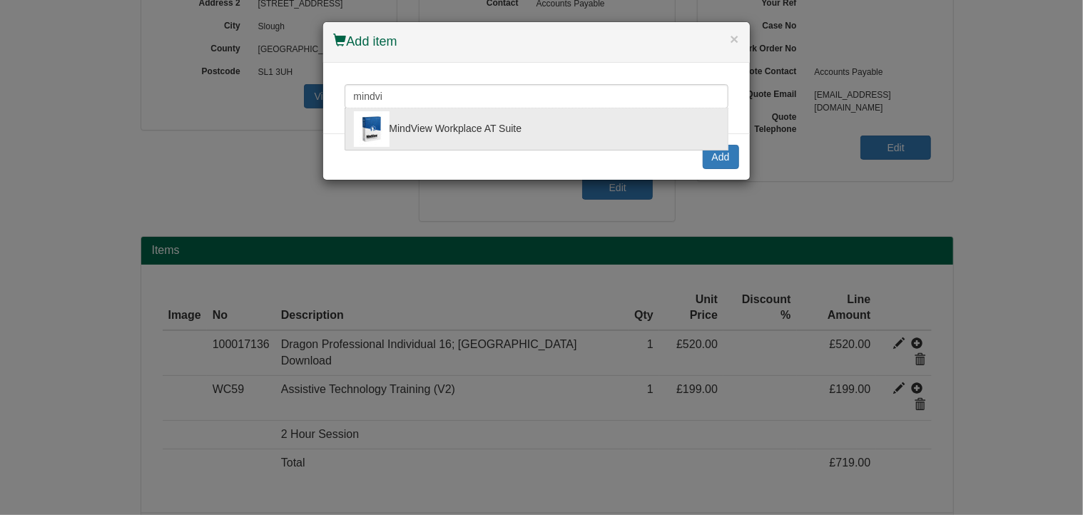
click at [456, 128] on div "MindView Workplace AT Suite" at bounding box center [536, 129] width 365 height 36
type input "MindView Workplace AT Suite"
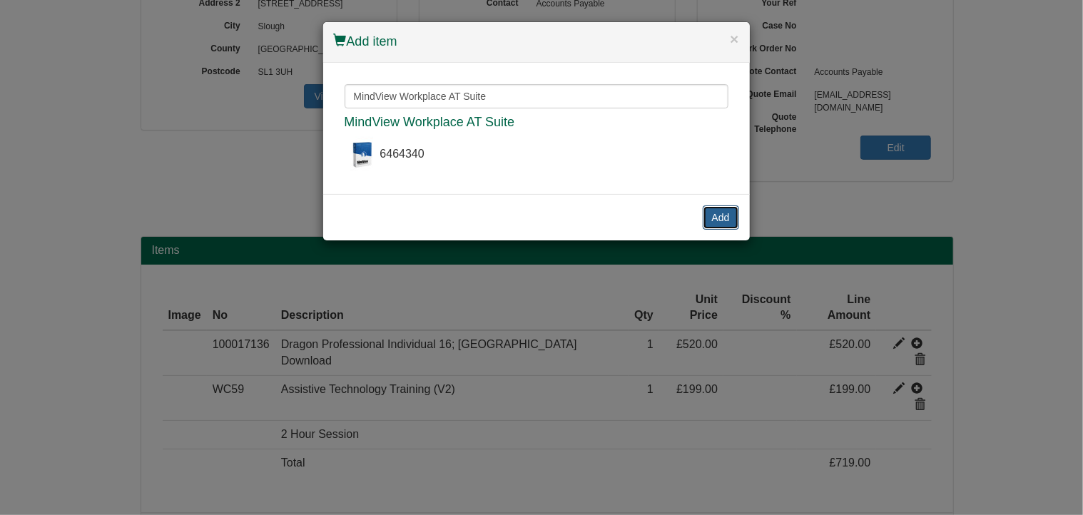
click at [719, 215] on button "Add" at bounding box center [721, 217] width 36 height 24
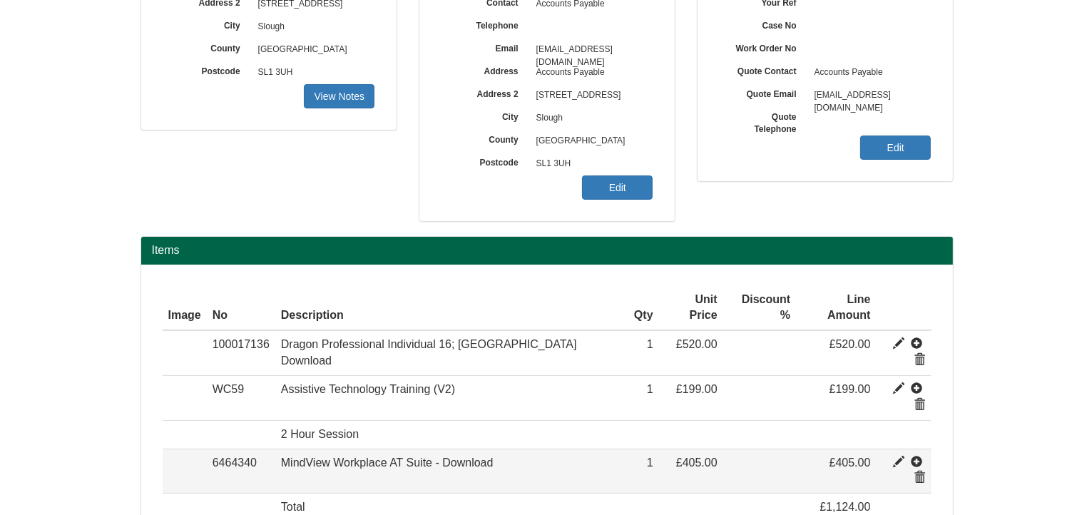
click at [893, 456] on span at bounding box center [898, 461] width 11 height 11
type input "MindView Workplace AT Suite - Download"
type input "303.75"
type input "405.00"
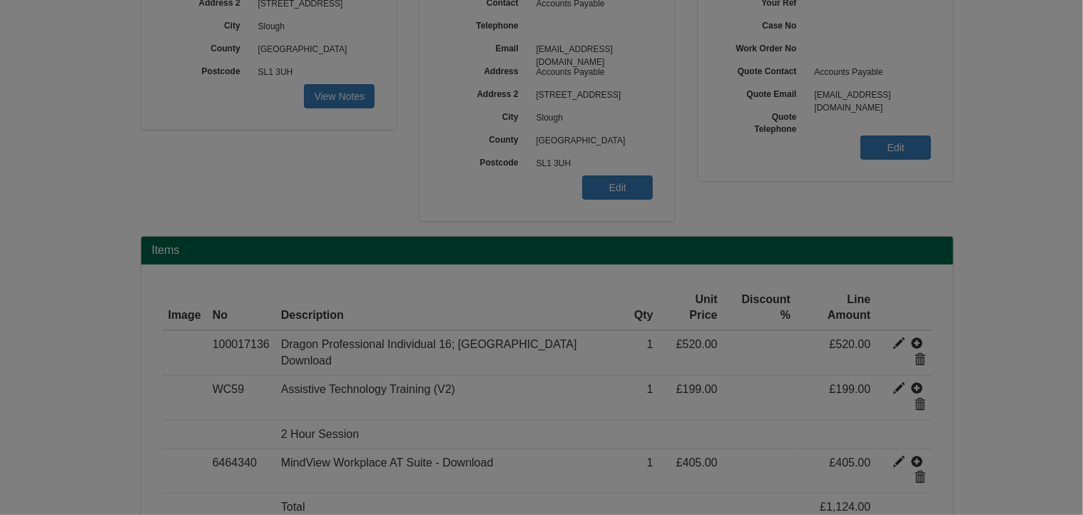
scroll to position [0, 0]
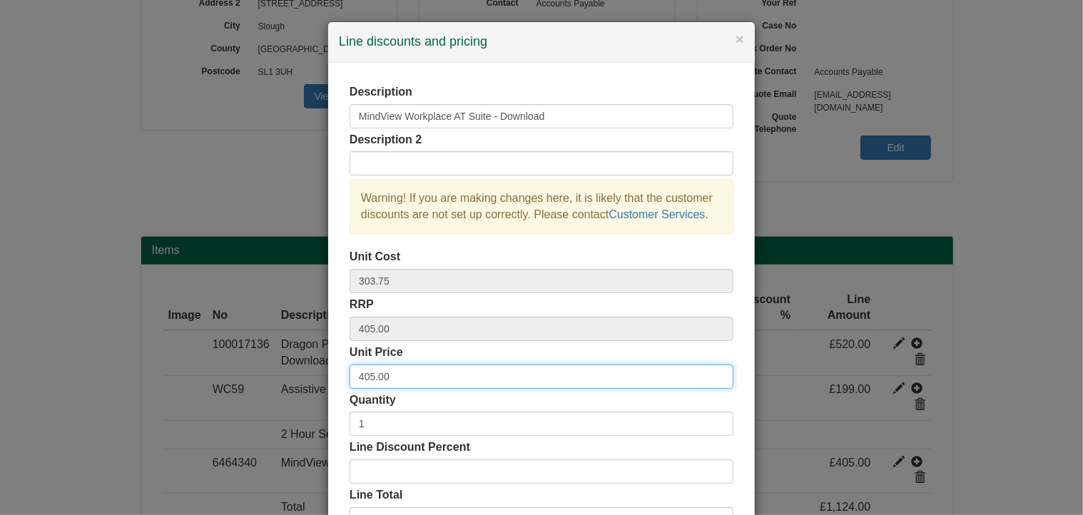
drag, startPoint x: 397, startPoint y: 379, endPoint x: 305, endPoint y: 369, distance: 93.3
click at [305, 374] on div "× Line discounts and pricing Description MindView Workplace AT Suite - Download…" at bounding box center [541, 257] width 1083 height 515
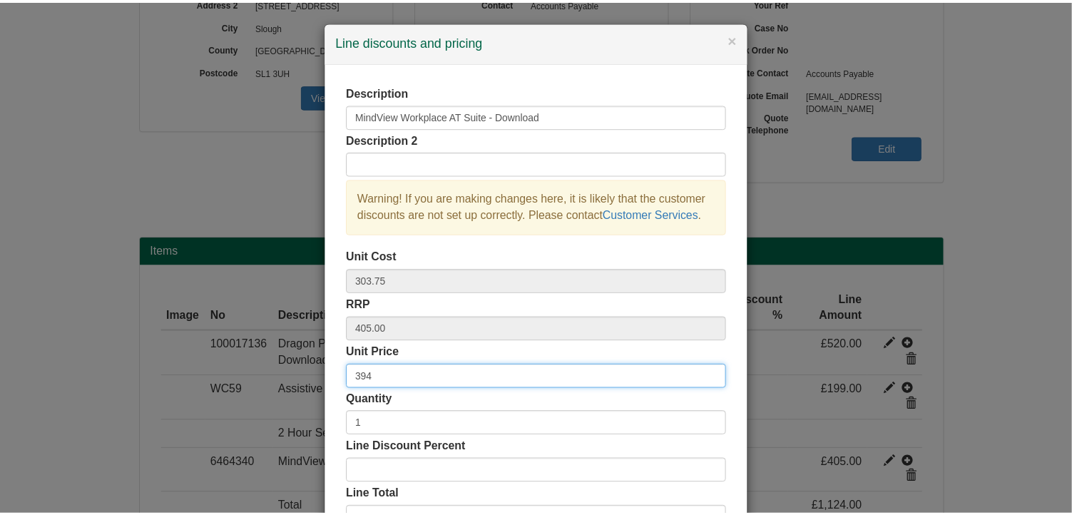
scroll to position [108, 0]
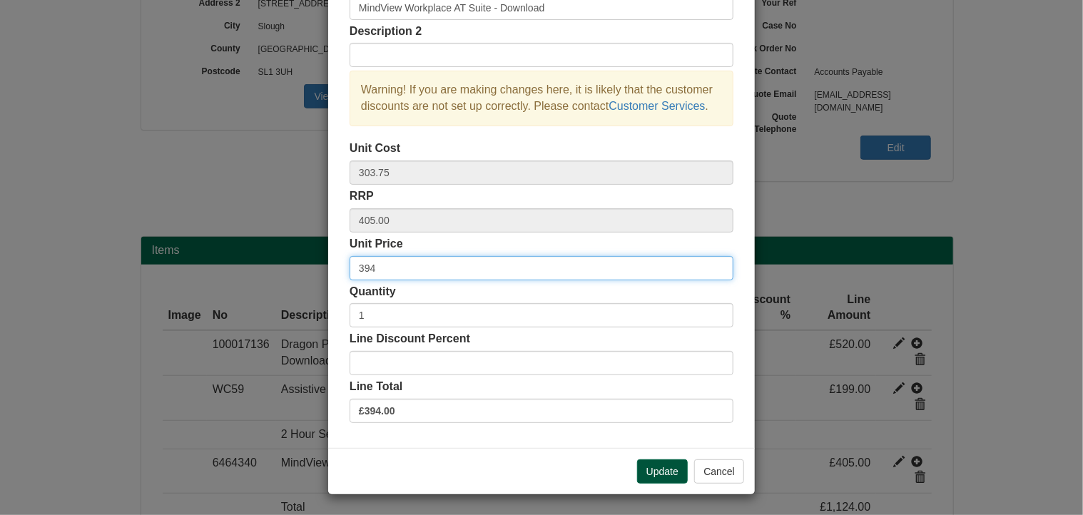
type input "394"
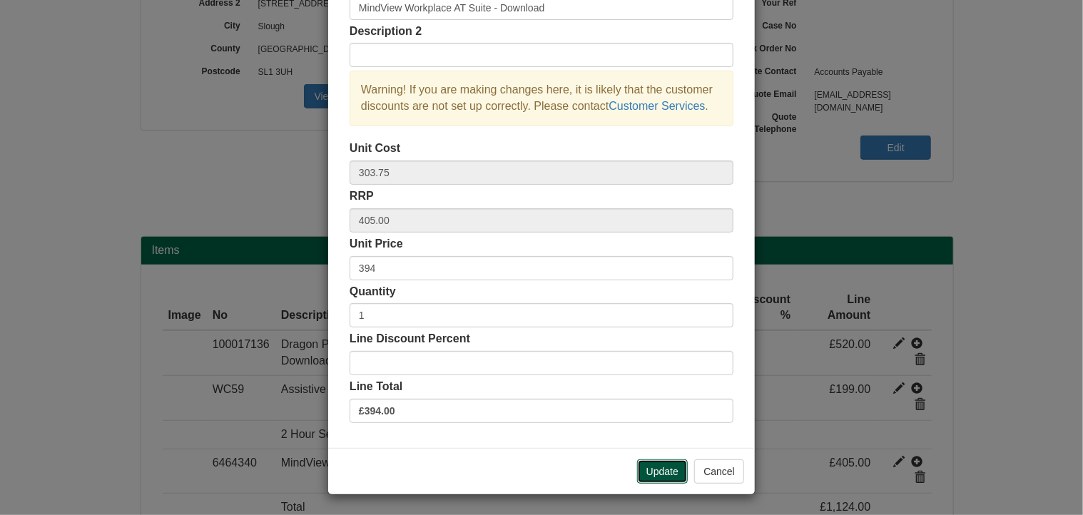
click at [660, 473] on button "Update" at bounding box center [662, 471] width 51 height 24
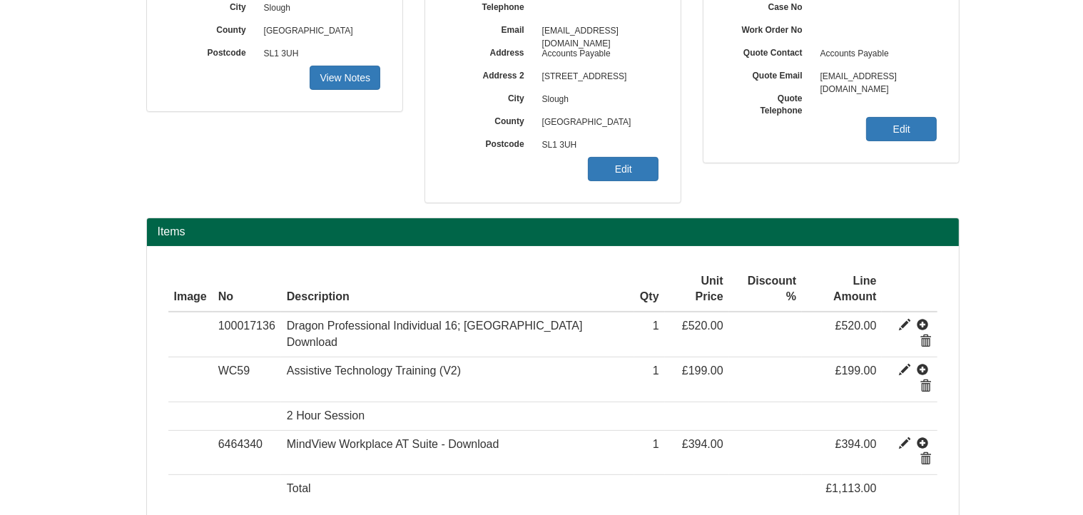
scroll to position [290, 0]
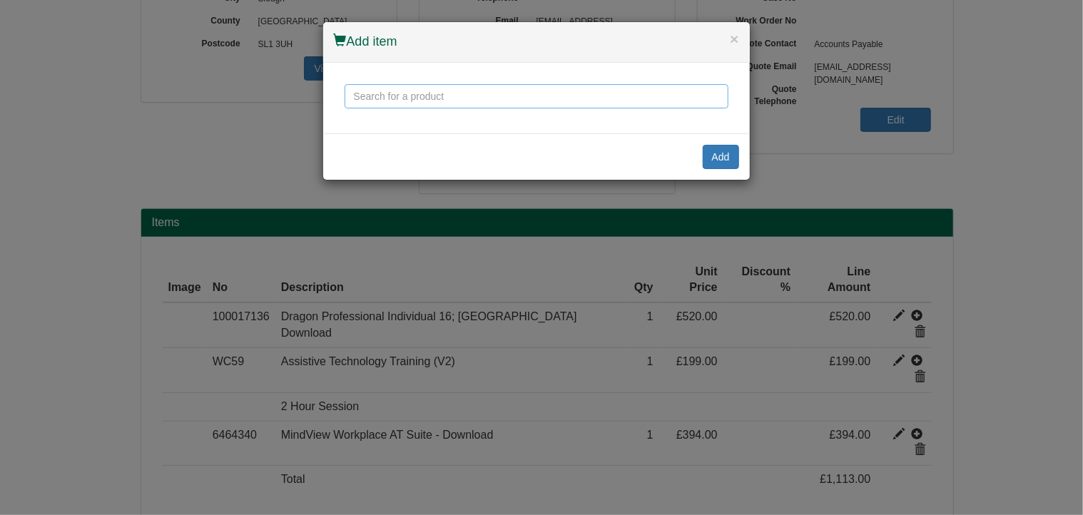
click at [444, 96] on input "text" at bounding box center [536, 96] width 384 height 24
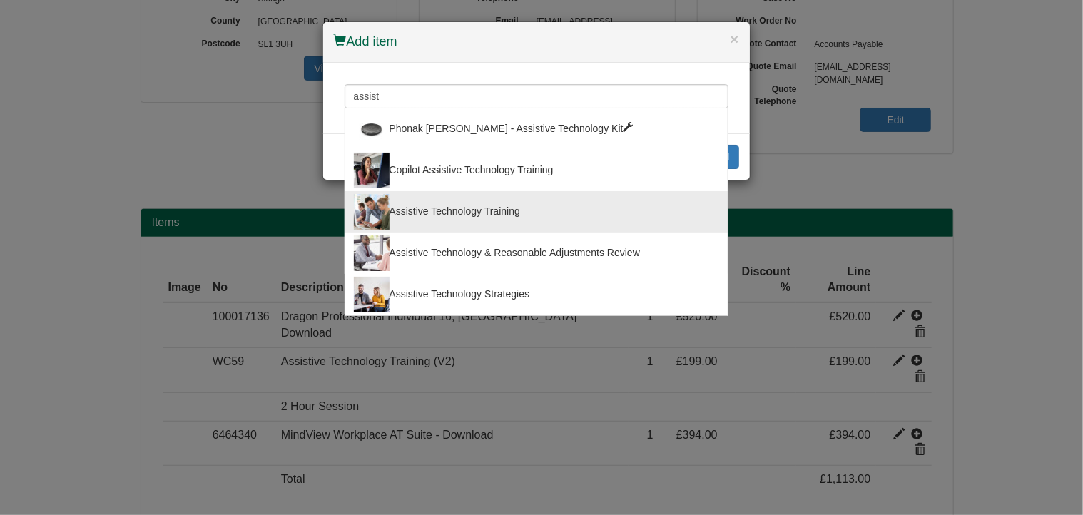
click at [460, 205] on div "Assistive Technology Training" at bounding box center [536, 212] width 365 height 36
type input "Assistive Technology Training"
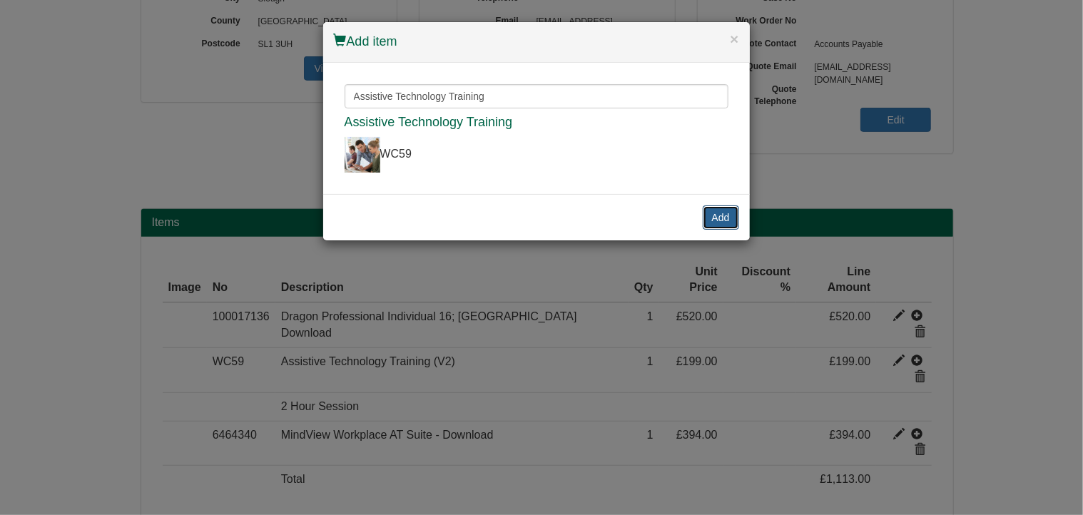
click at [725, 215] on button "Add" at bounding box center [721, 217] width 36 height 24
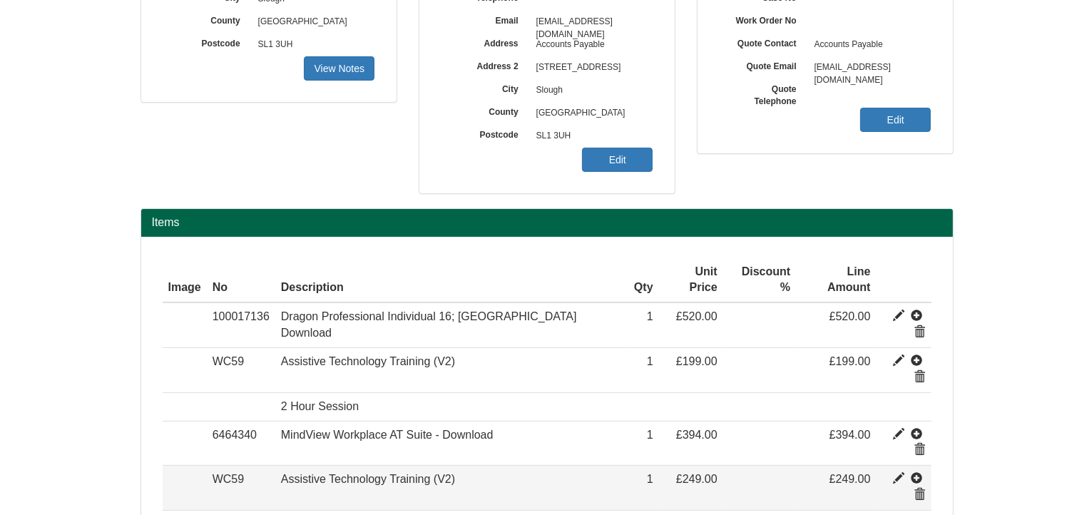
click at [893, 473] on span at bounding box center [898, 478] width 11 height 11
type input "Assistive Technology Training (V2)"
type input "149.00"
type input "249.00"
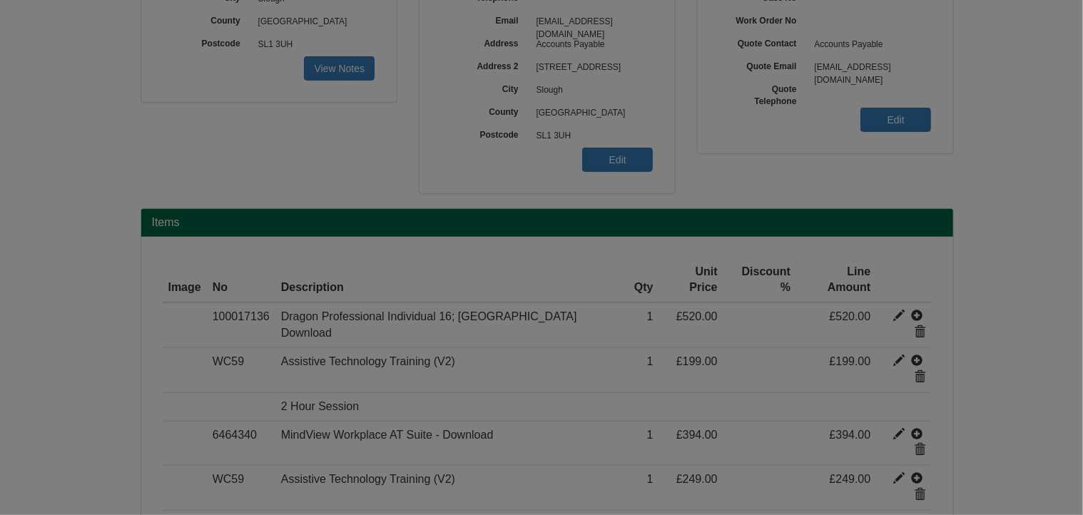
scroll to position [0, 0]
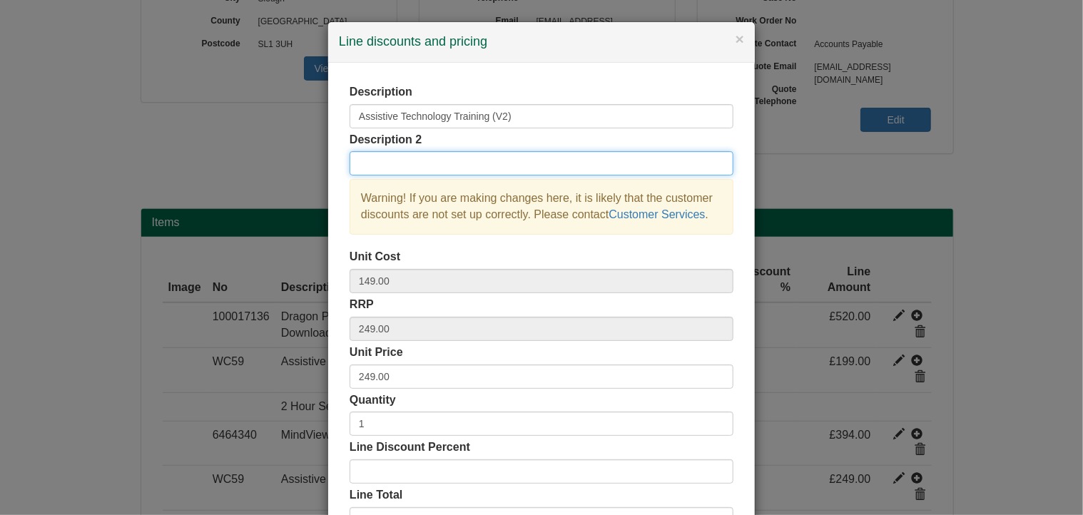
click at [386, 166] on input "text" at bounding box center [541, 163] width 384 height 24
type input "Mindview Training"
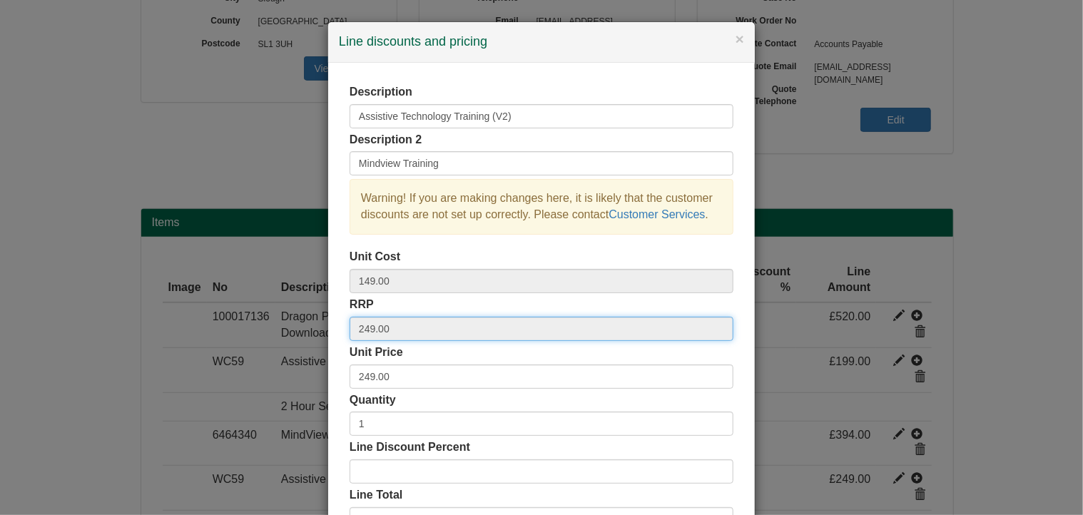
drag, startPoint x: 414, startPoint y: 325, endPoint x: 306, endPoint y: 323, distance: 107.7
click at [306, 323] on div "× Line discounts and pricing Description Assistive Technology Training (V2) Des…" at bounding box center [541, 257] width 1083 height 515
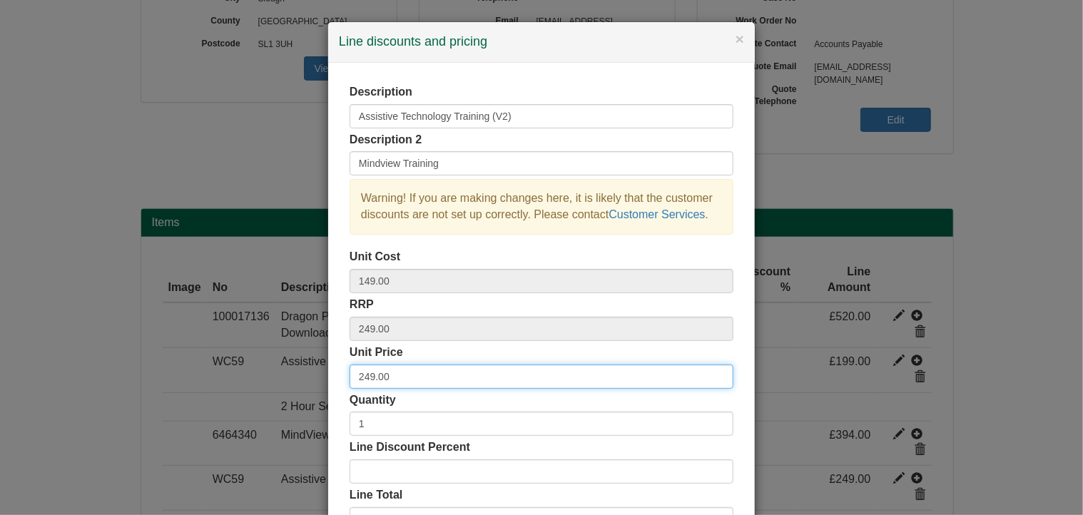
drag, startPoint x: 391, startPoint y: 377, endPoint x: 302, endPoint y: 357, distance: 90.8
click at [305, 365] on div "× Line discounts and pricing Description Assistive Technology Training (V2) Des…" at bounding box center [541, 257] width 1083 height 515
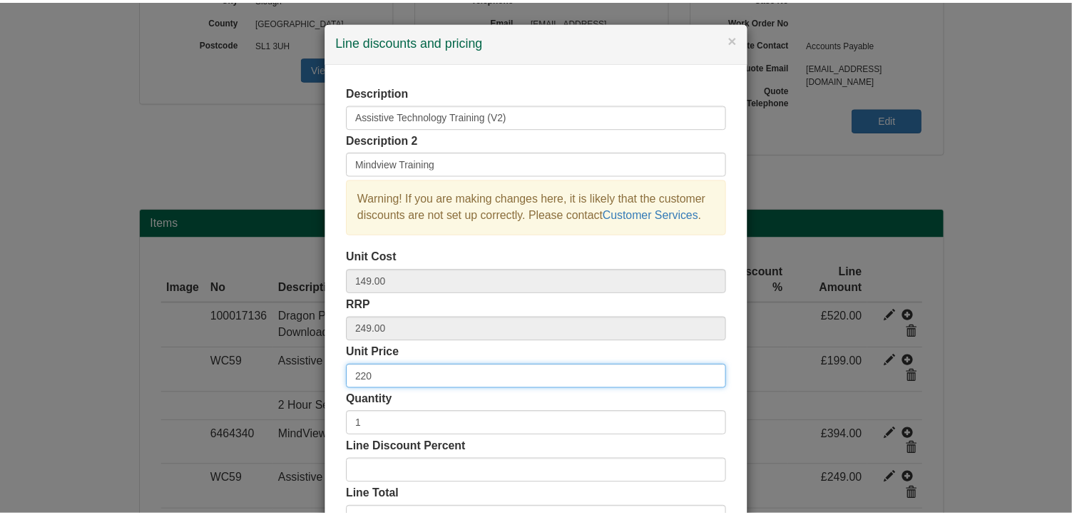
scroll to position [108, 0]
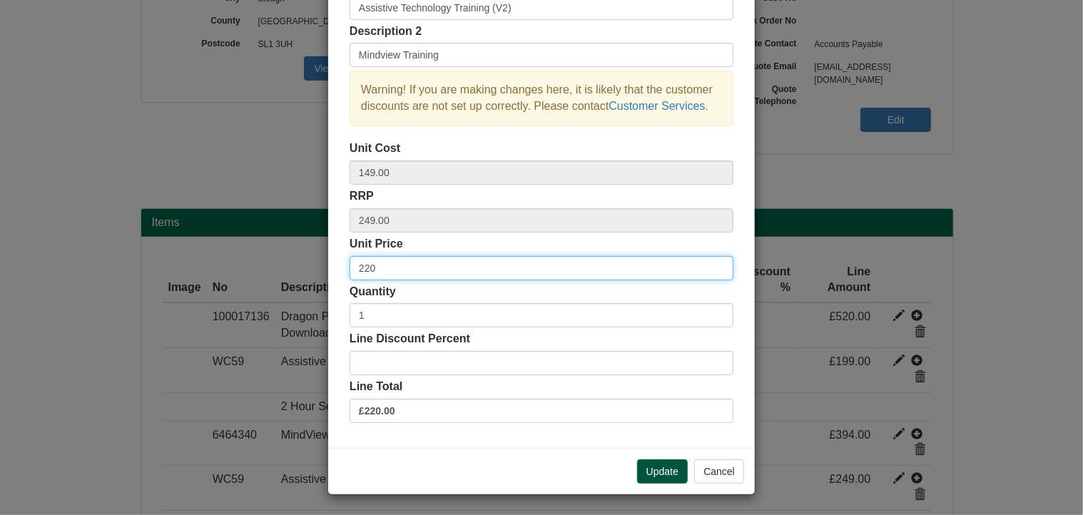
type input "220"
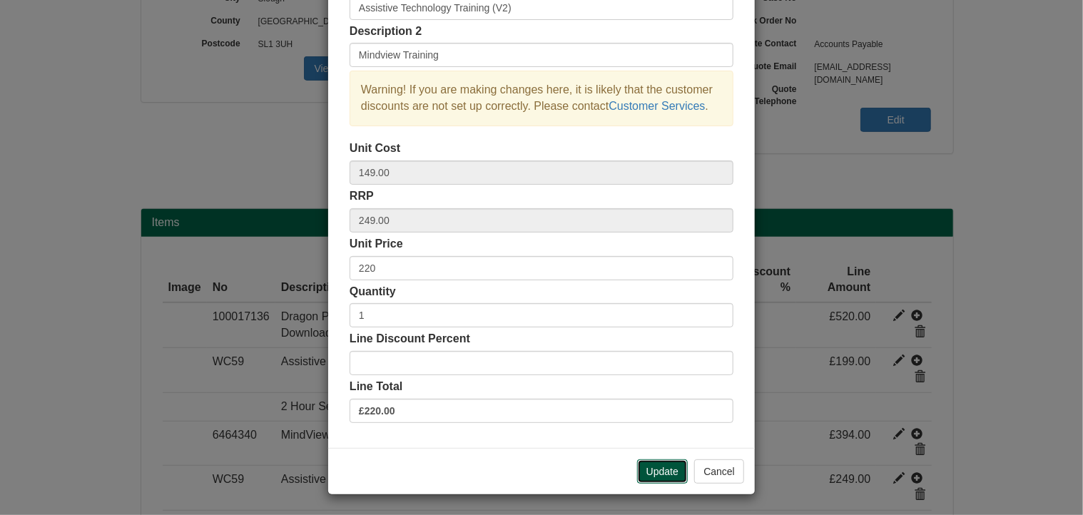
click at [661, 468] on button "Update" at bounding box center [662, 471] width 51 height 24
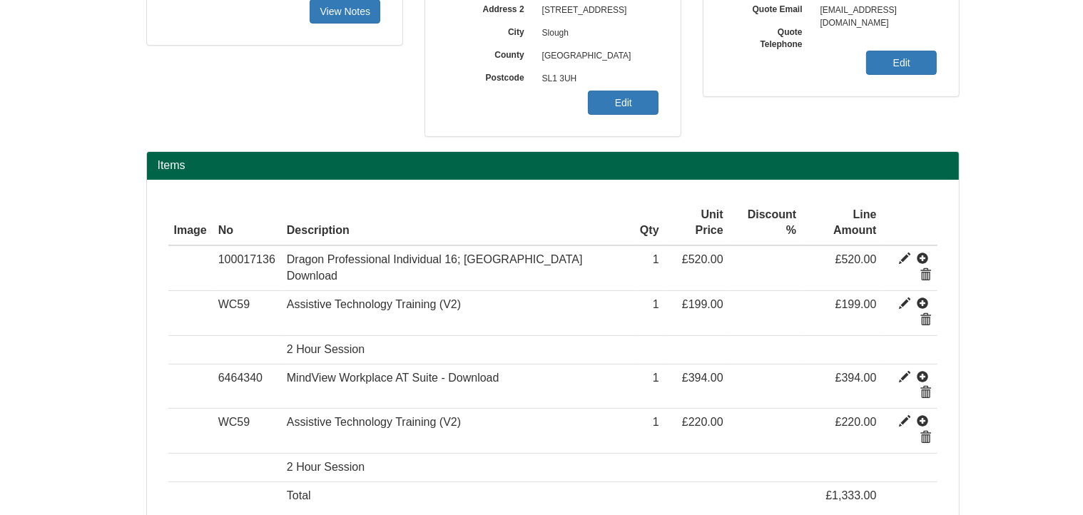
scroll to position [0, 0]
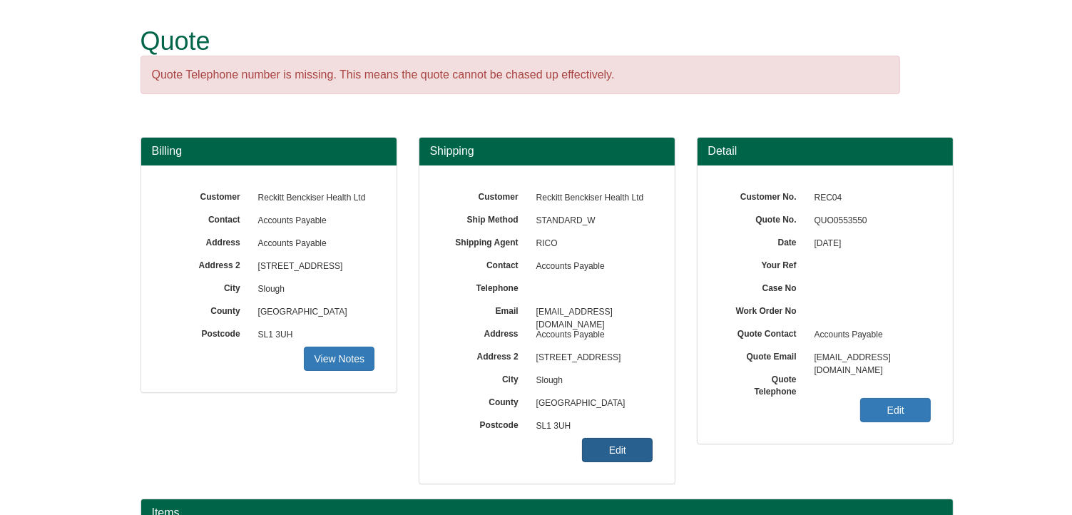
click at [625, 454] on link "Edit" at bounding box center [617, 450] width 71 height 24
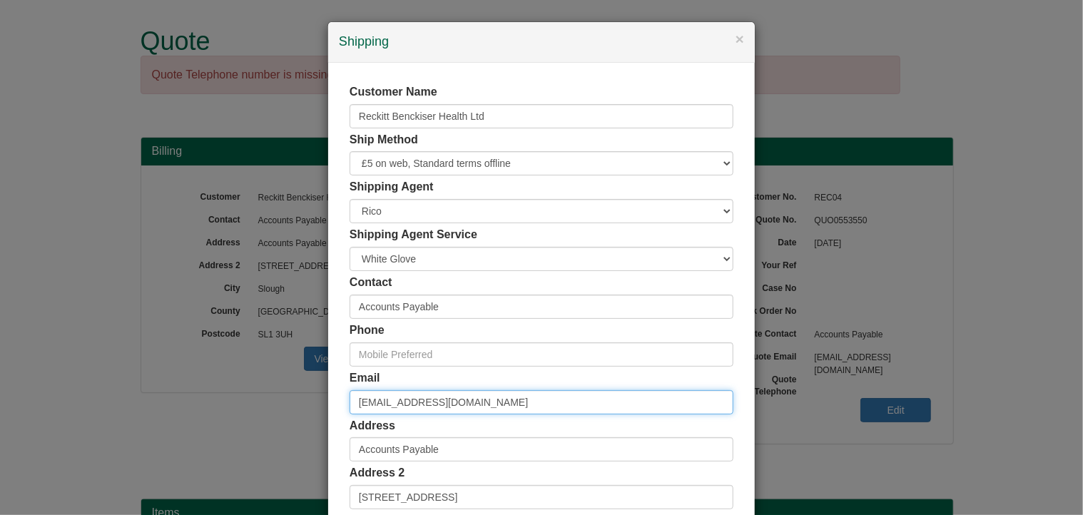
drag, startPoint x: 494, startPoint y: 395, endPoint x: 291, endPoint y: 394, distance: 203.3
click at [291, 394] on div "× Shipping Customer Name Reckitt Benckiser Health Ltd Ship Method Free of Charg…" at bounding box center [541, 257] width 1083 height 515
paste input "kristie.hosie@reckitt"
type input "kristie.hosie@reckitt.com"
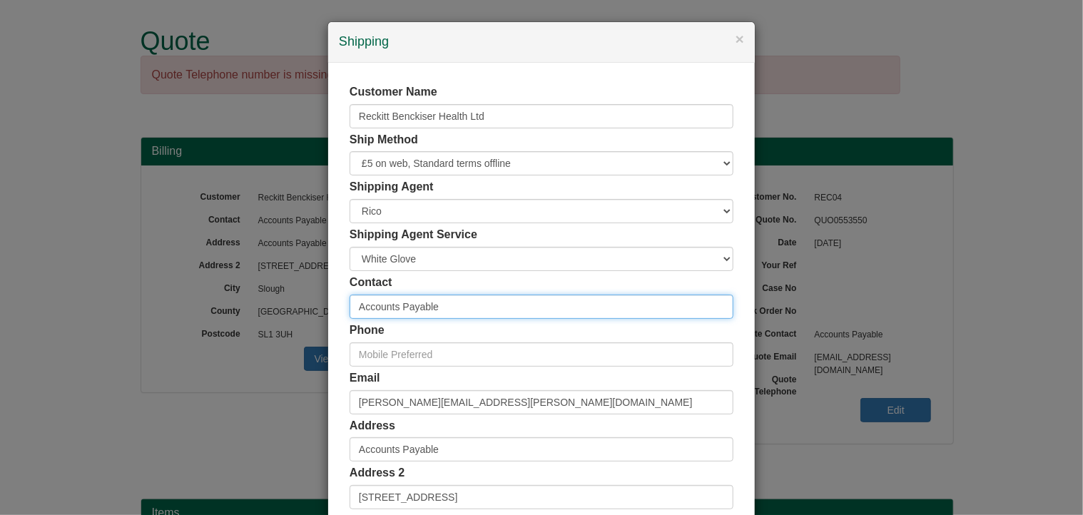
drag, startPoint x: 470, startPoint y: 300, endPoint x: 281, endPoint y: 316, distance: 189.7
click at [281, 316] on div "× Shipping Customer Name Reckitt Benckiser Health Ltd Ship Method Free of Charg…" at bounding box center [541, 257] width 1083 height 515
type input "Kristie Hosie"
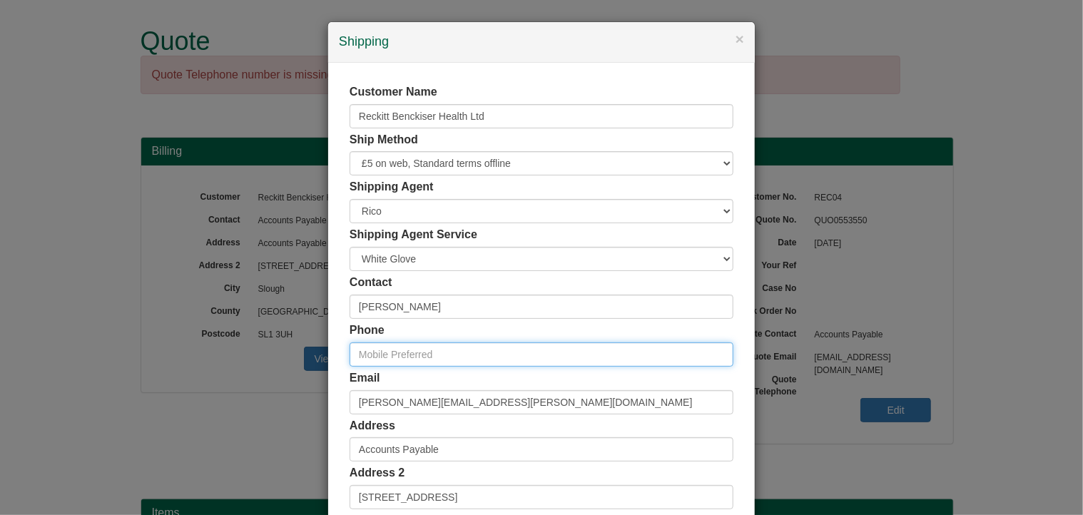
paste input "(0)1482 583386"
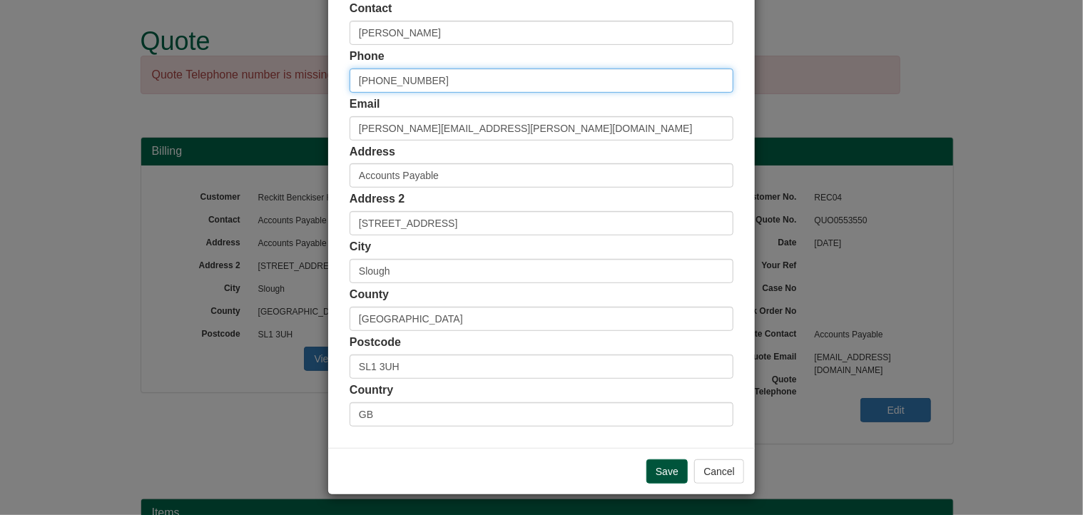
type input "(0)1482 583386"
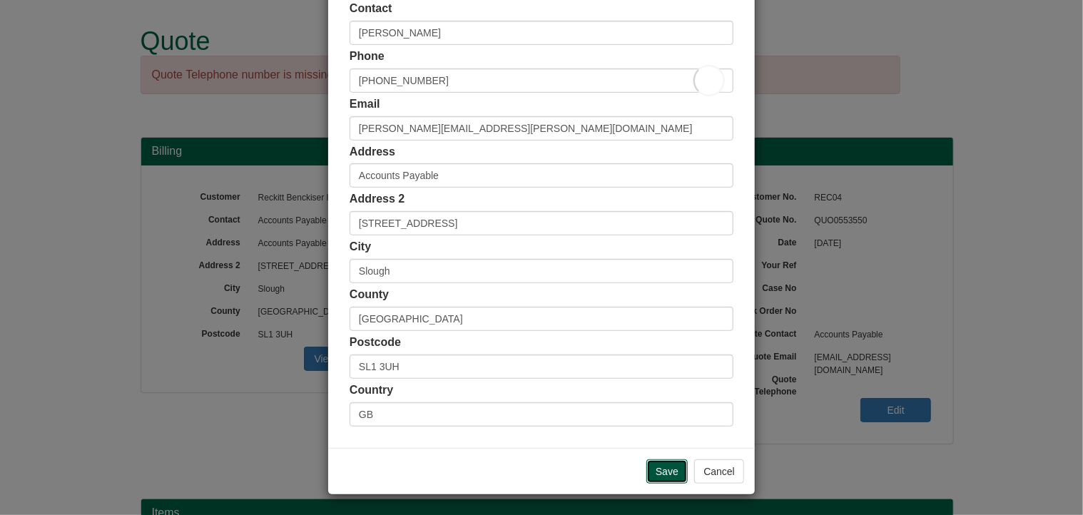
click at [666, 466] on input "Save" at bounding box center [666, 471] width 41 height 24
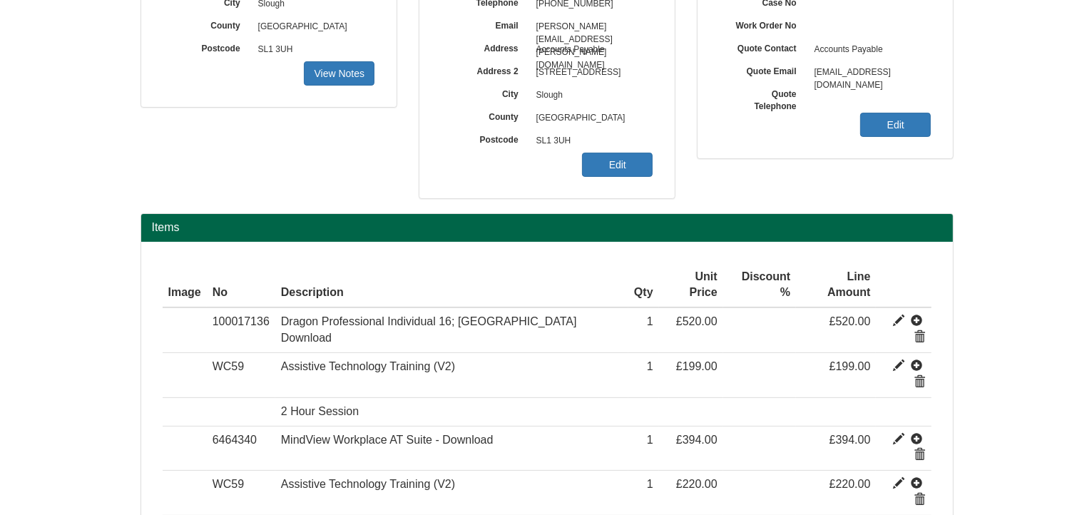
scroll to position [347, 0]
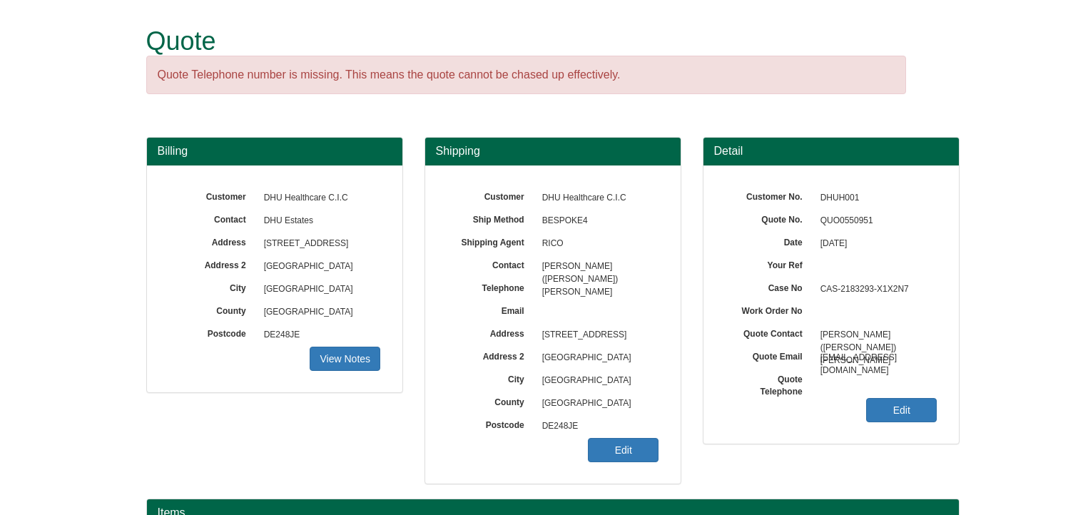
scroll to position [143, 0]
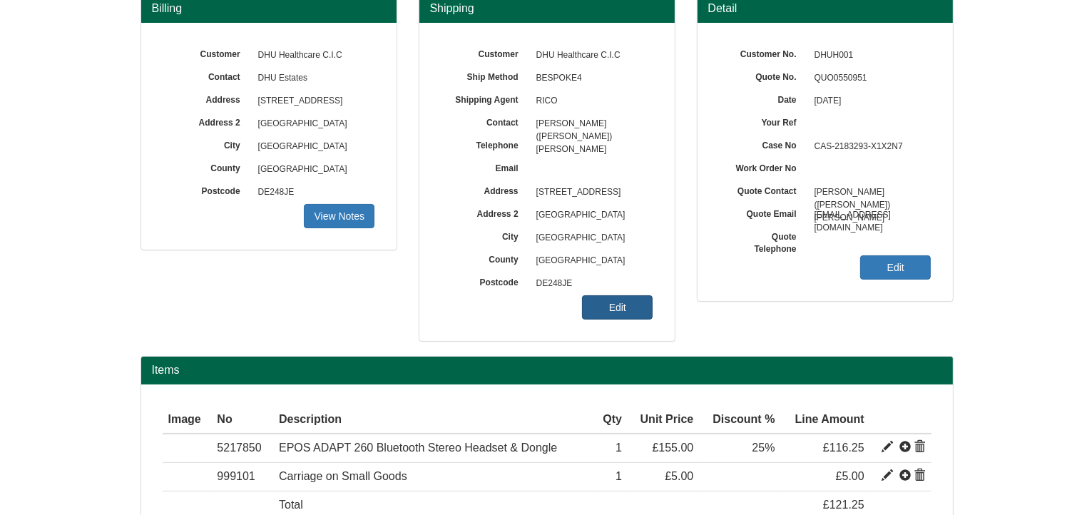
click at [631, 303] on link "Edit" at bounding box center [617, 307] width 71 height 24
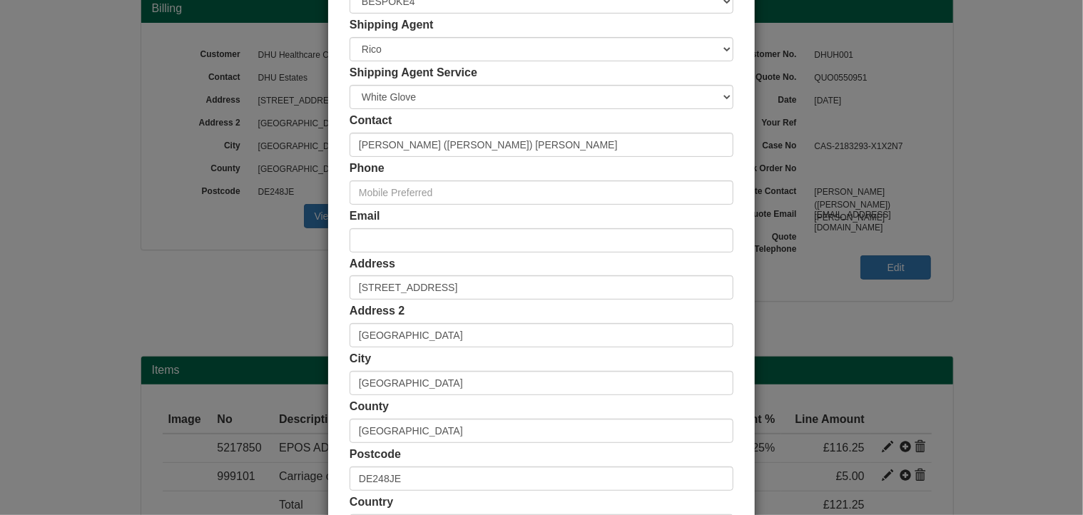
scroll to position [274, 0]
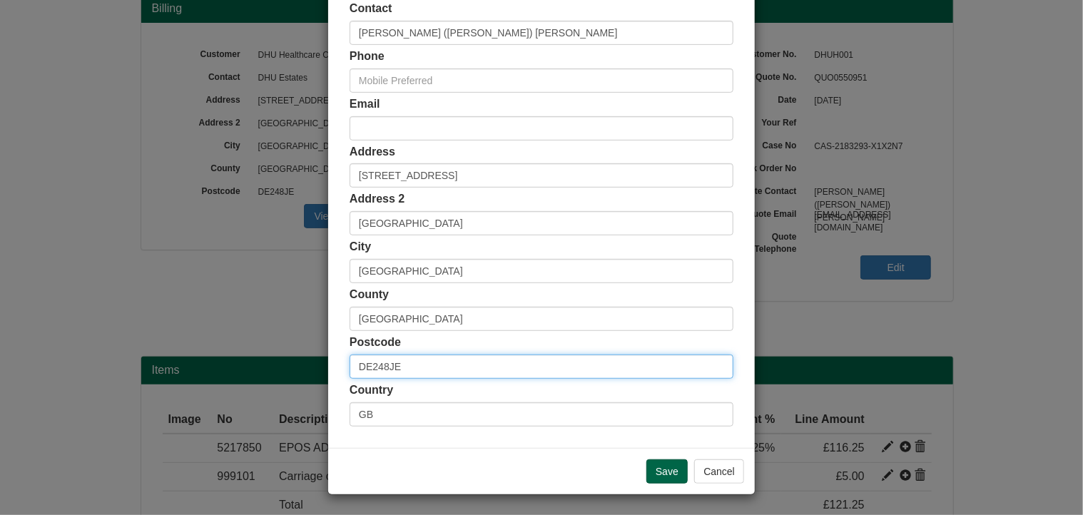
drag, startPoint x: 434, startPoint y: 366, endPoint x: 332, endPoint y: 363, distance: 101.3
click at [332, 363] on div "Customer Name DHU Healthcare C.I.C Ship Method Free of Charge £5 Flat Rate £7.5…" at bounding box center [541, 118] width 427 height 659
paste input "B44 8HJ"
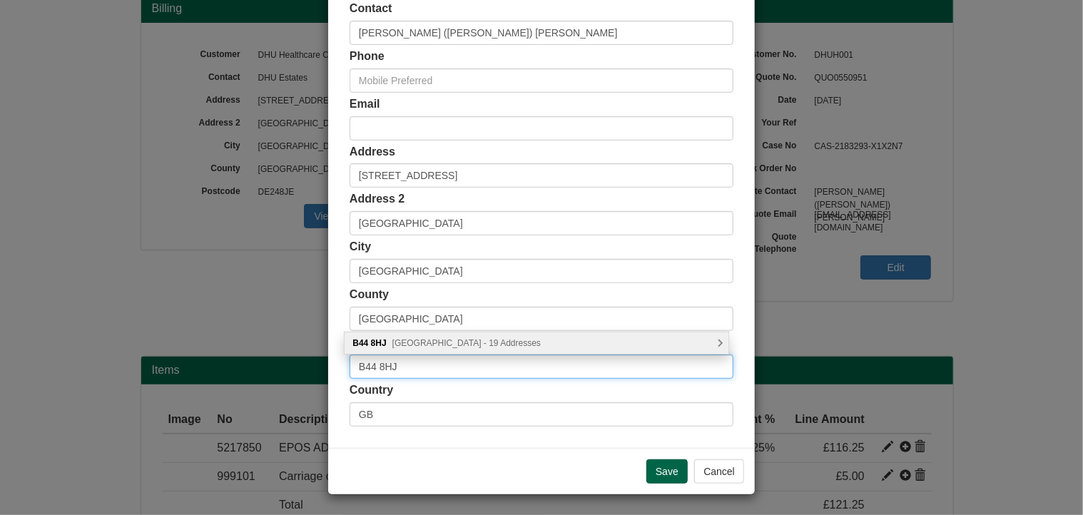
type input "B44 8HJ"
click at [429, 342] on span "Greenholm Road, Birmingham - 19 Addresses" at bounding box center [466, 343] width 148 height 10
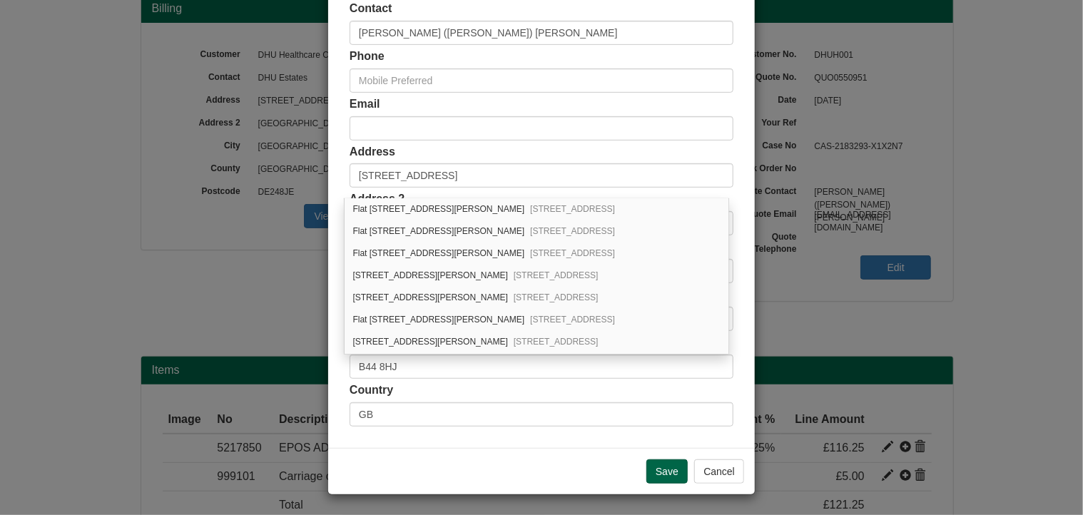
scroll to position [0, 0]
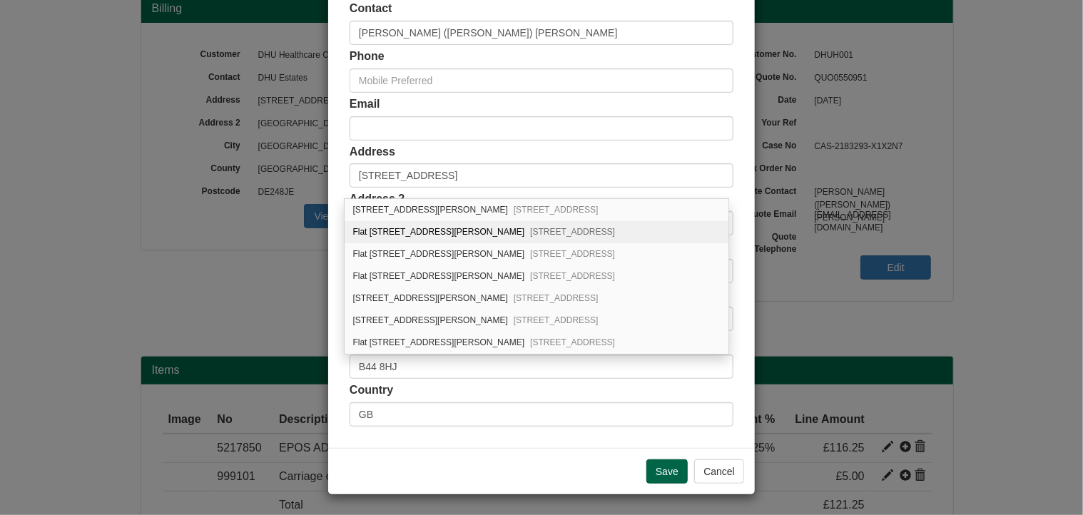
click at [417, 228] on div "Flat 20, Andrew Court, Greenholm Road Birmingham, B44 8HJ" at bounding box center [536, 232] width 384 height 22
type input "Flat 20, [PERSON_NAME] Court"
type input "[GEOGRAPHIC_DATA]"
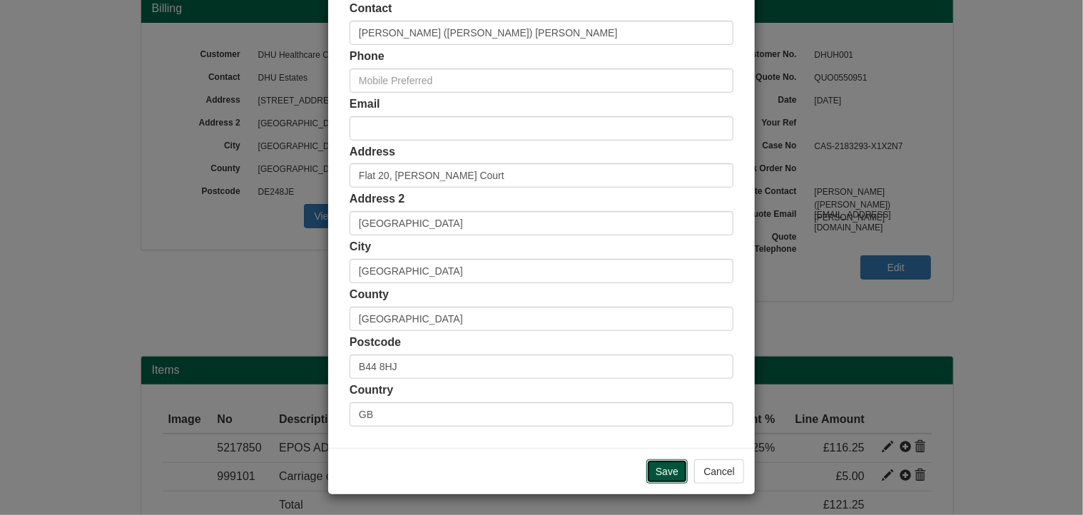
click at [668, 469] on input "Save" at bounding box center [666, 471] width 41 height 24
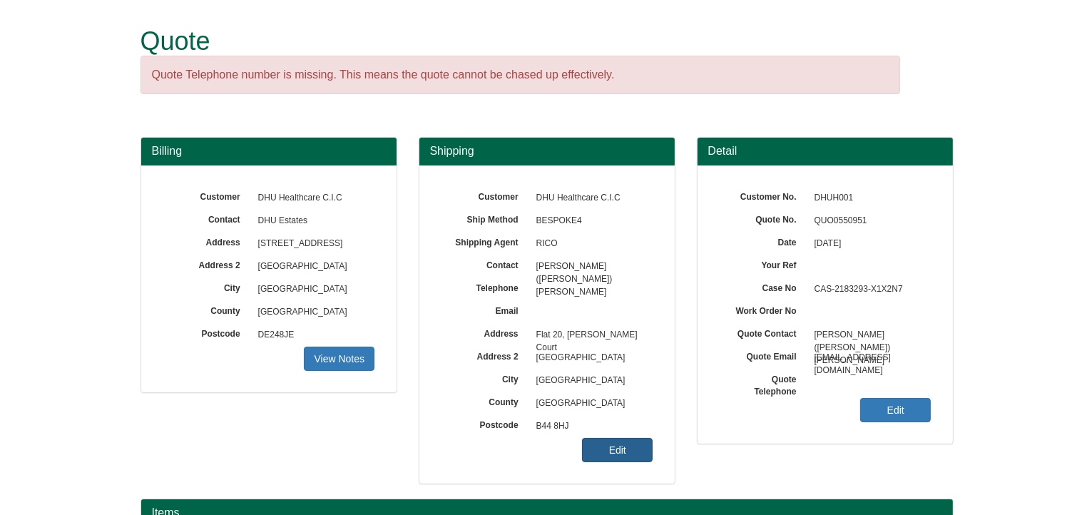
click at [608, 452] on link "Edit" at bounding box center [617, 450] width 71 height 24
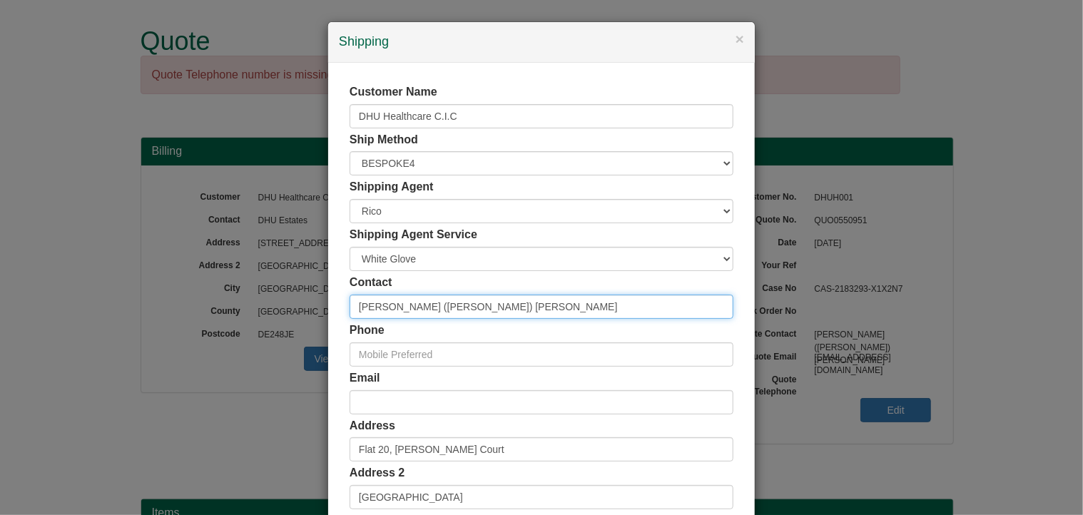
drag, startPoint x: 488, startPoint y: 307, endPoint x: 286, endPoint y: 303, distance: 201.9
click at [286, 303] on div "× Shipping Customer Name DHU Healthcare C.I.C Ship Method Free of Charge £5 Fla…" at bounding box center [541, 257] width 1083 height 515
paste input "[PERSON_NAME]"
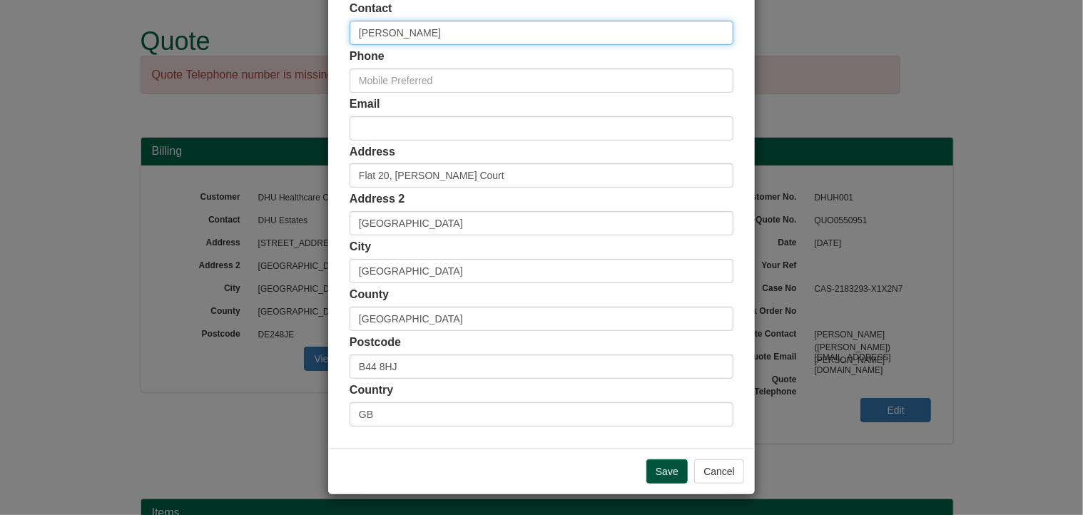
type input "[PERSON_NAME]"
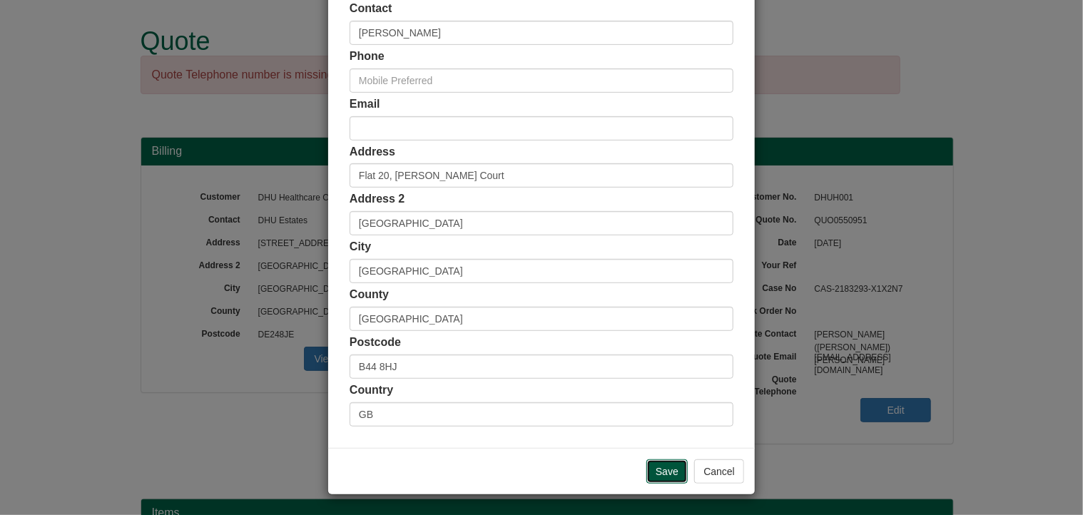
click at [659, 467] on input "Save" at bounding box center [666, 471] width 41 height 24
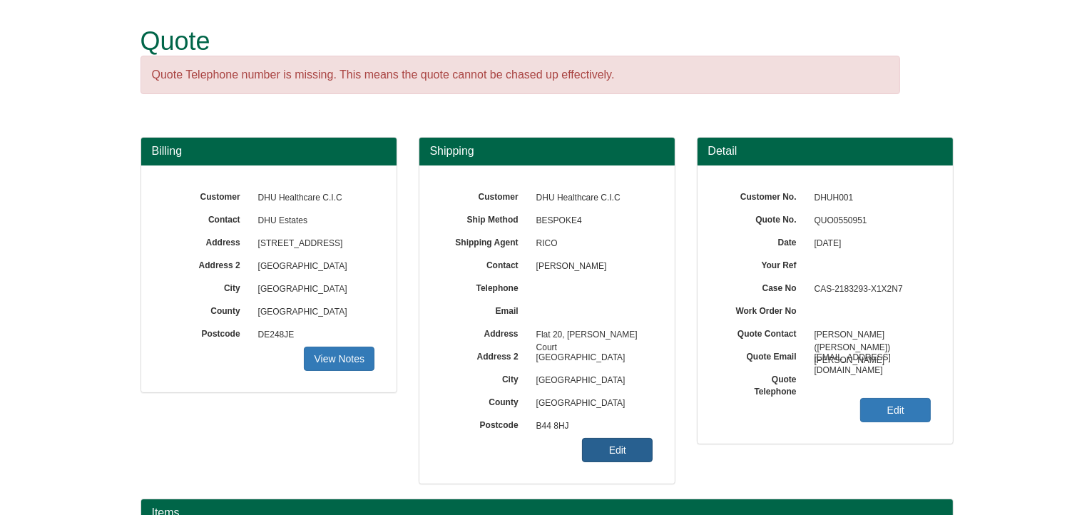
click at [615, 449] on link "Edit" at bounding box center [617, 450] width 71 height 24
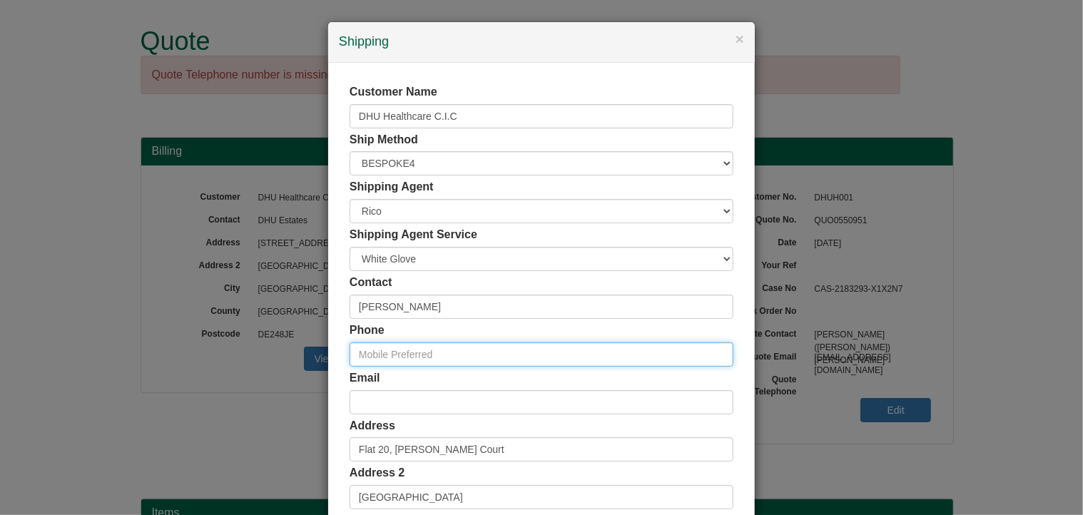
paste input "07887613225"
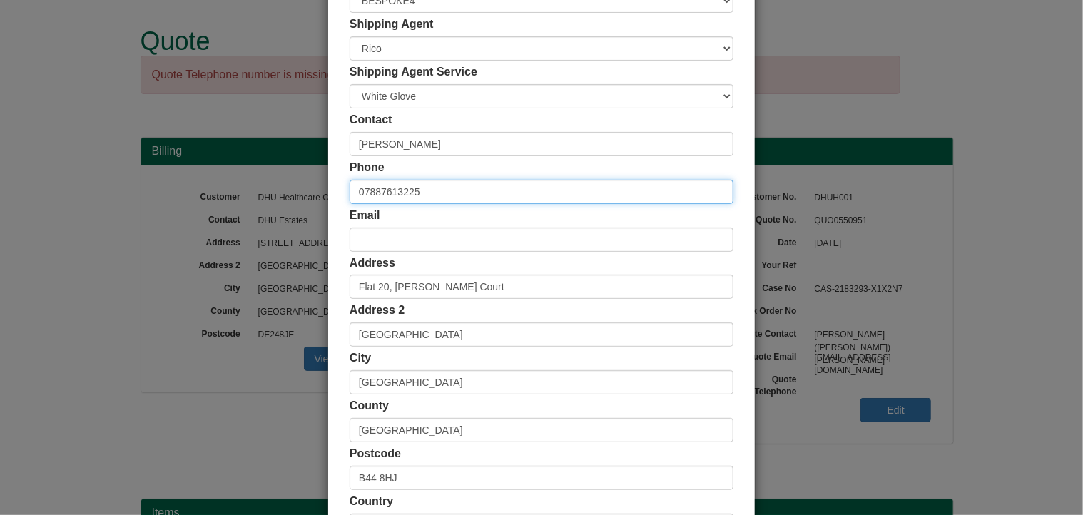
scroll to position [274, 0]
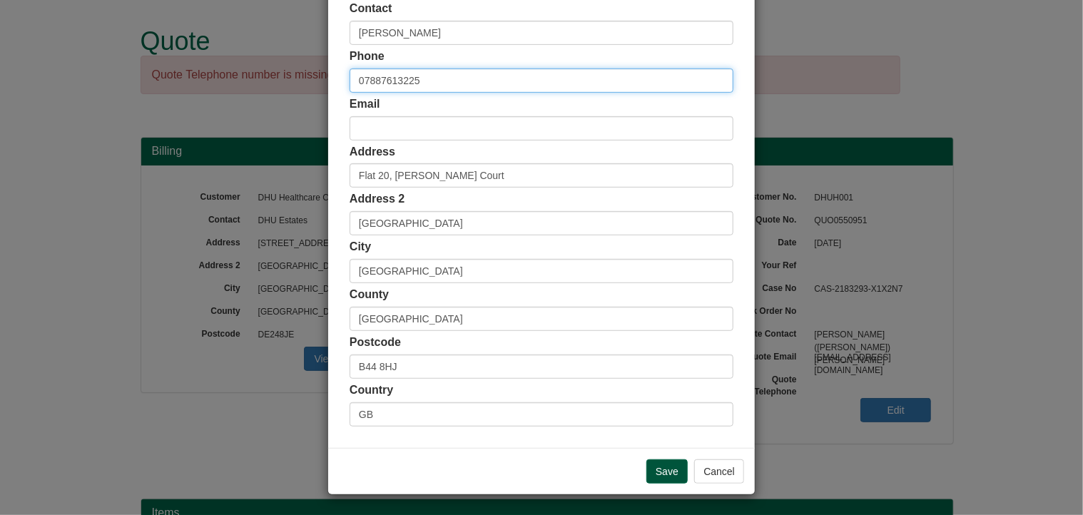
type input "07887613225"
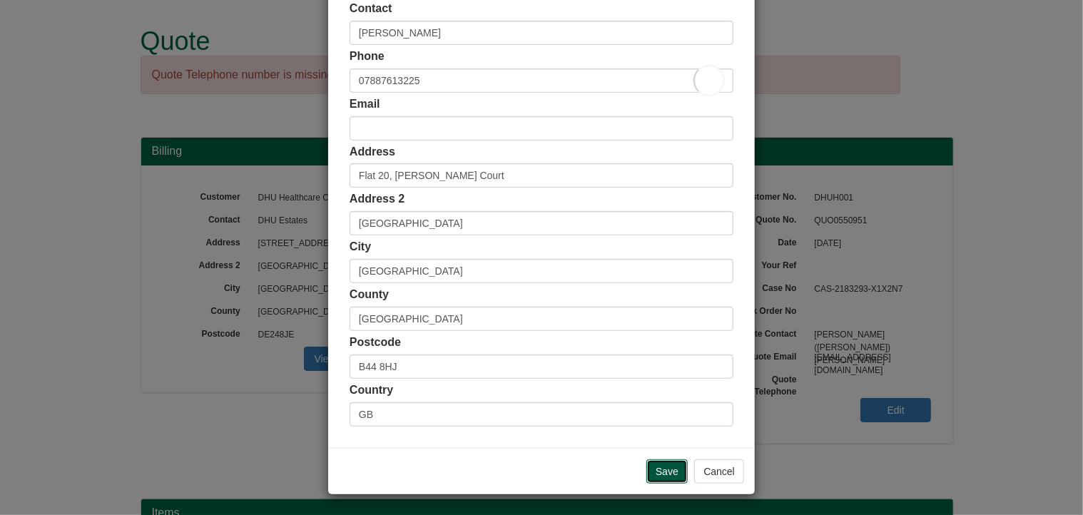
click at [659, 468] on input "Save" at bounding box center [666, 471] width 41 height 24
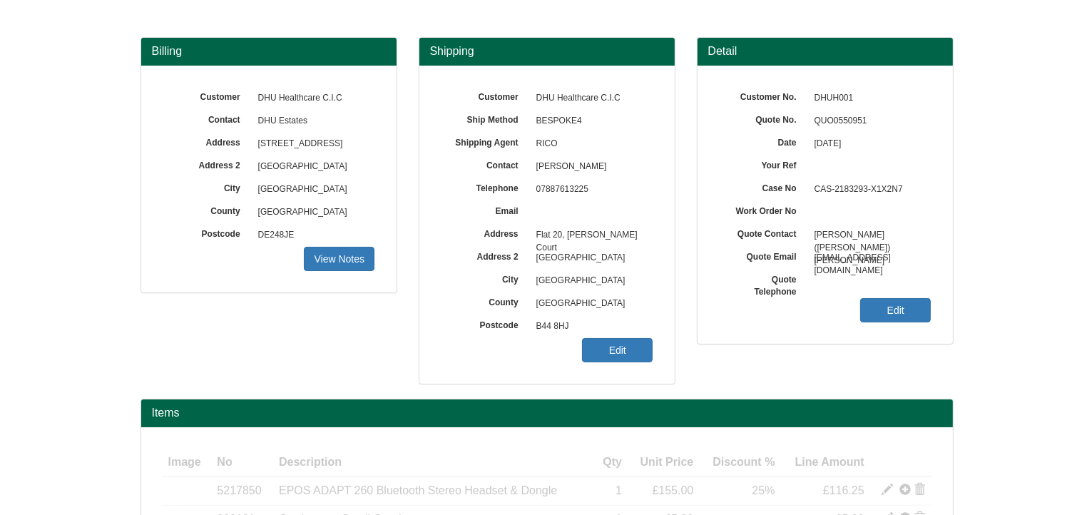
scroll to position [234, 0]
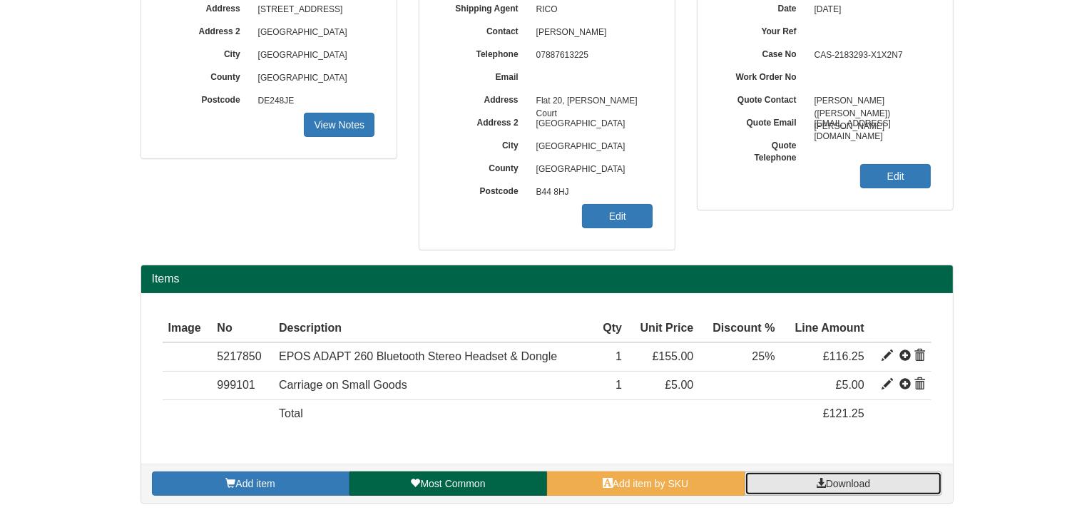
click at [829, 486] on span "Download" at bounding box center [848, 483] width 44 height 11
